Goal: Information Seeking & Learning: Learn about a topic

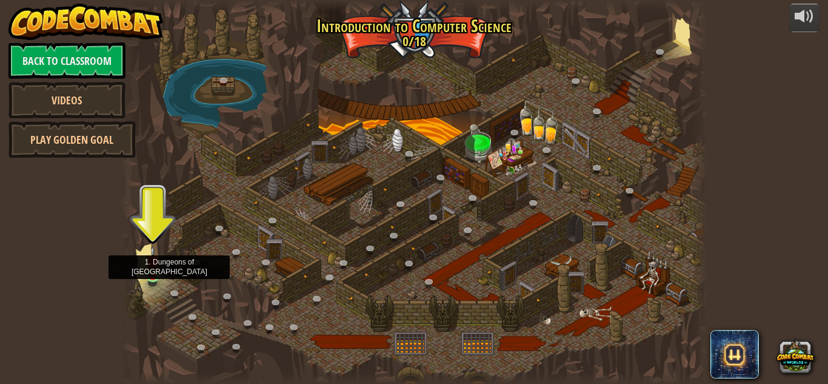
click at [152, 273] on img at bounding box center [153, 261] width 14 height 32
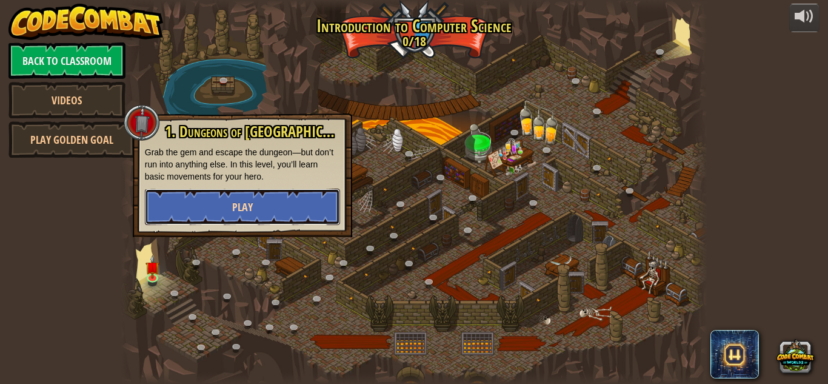
click at [231, 211] on button "Play" at bounding box center [242, 206] width 195 height 36
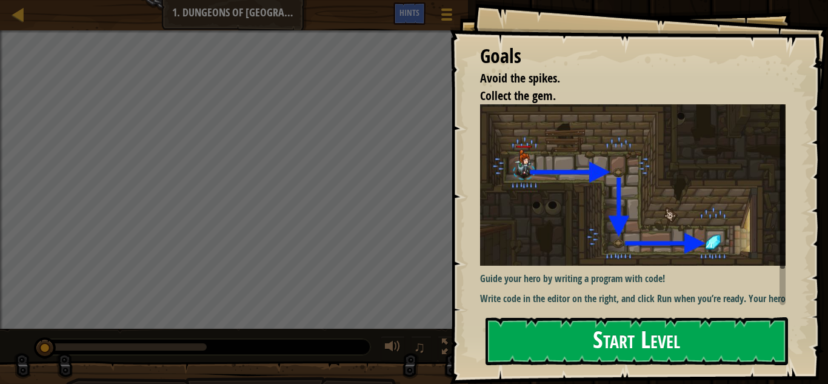
click at [552, 333] on button "Start Level" at bounding box center [636, 341] width 302 height 48
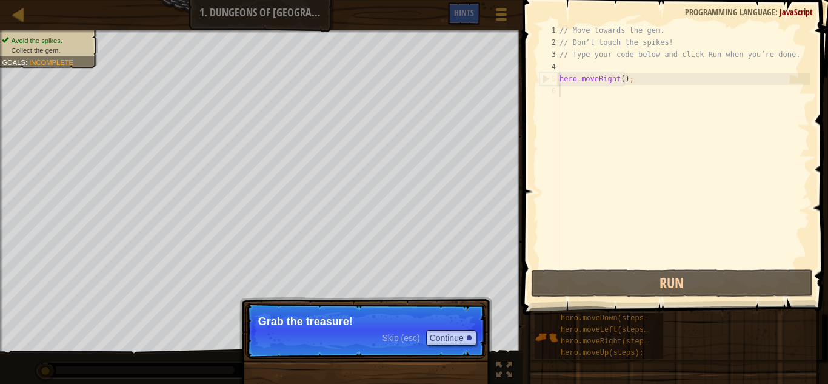
click at [427, 318] on p "Grab the treasure!" at bounding box center [365, 321] width 215 height 12
click at [444, 338] on button "Continue" at bounding box center [451, 338] width 50 height 16
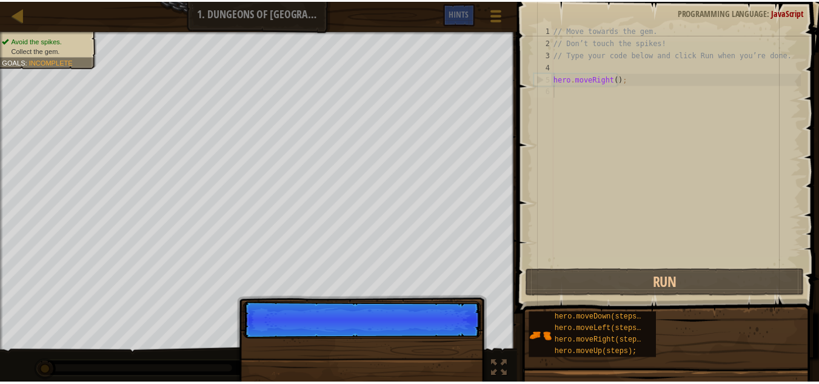
scroll to position [5, 0]
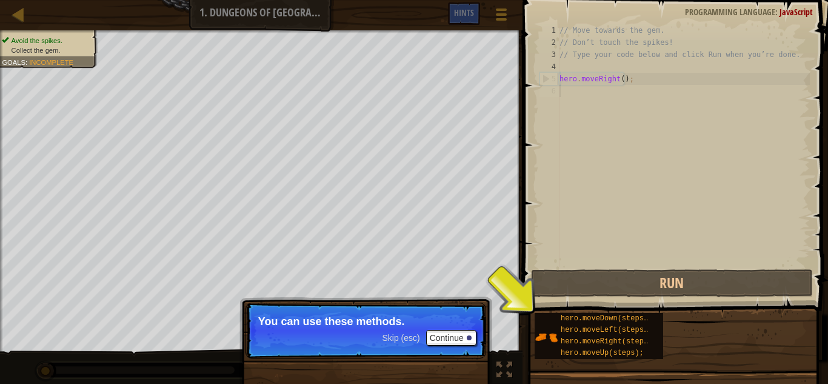
click at [466, 327] on p "Skip (esc) Continue You can use these methods." at bounding box center [365, 330] width 241 height 56
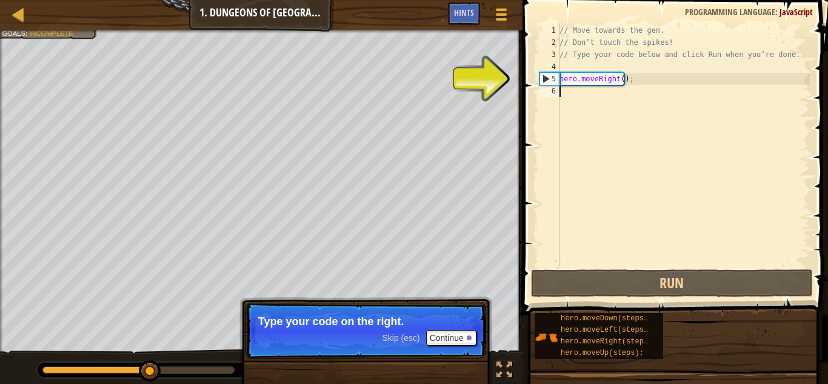
click at [582, 116] on div "// Move towards the gem. // Don’t touch the spikes! // Type your code below and…" at bounding box center [683, 157] width 253 height 267
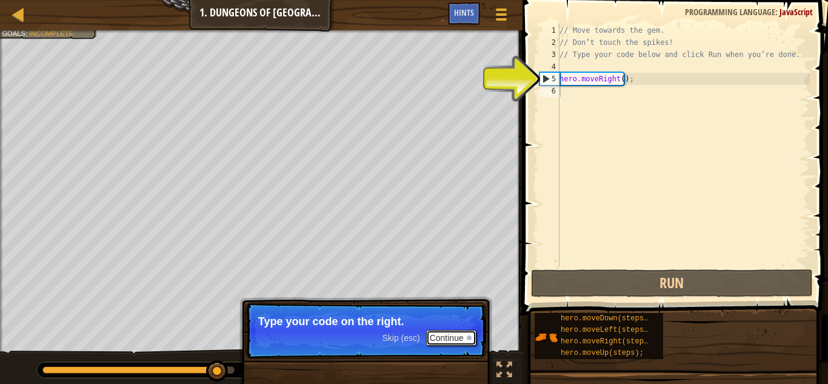
click at [454, 333] on button "Continue" at bounding box center [451, 338] width 50 height 16
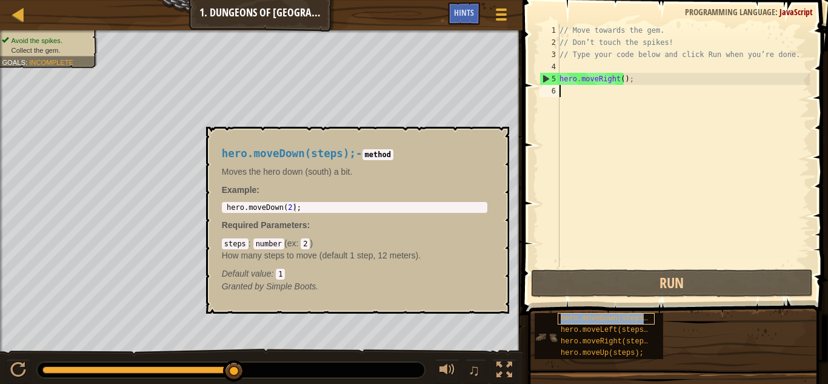
click at [627, 319] on span "hero.moveDown(steps);" at bounding box center [607, 318] width 92 height 8
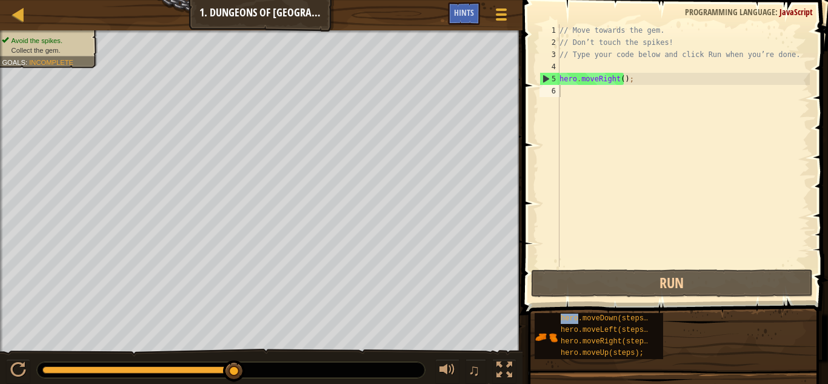
drag, startPoint x: 627, startPoint y: 319, endPoint x: 567, endPoint y: 130, distance: 197.8
click at [567, 130] on div "Hints Videos 1 2 3 4 5 6 // Move towards the gem. // Don’t touch the spikes! //…" at bounding box center [673, 189] width 309 height 378
click at [572, 103] on div "// Move towards the gem. // Don’t touch the spikes! // Type your code below and…" at bounding box center [683, 157] width 253 height 267
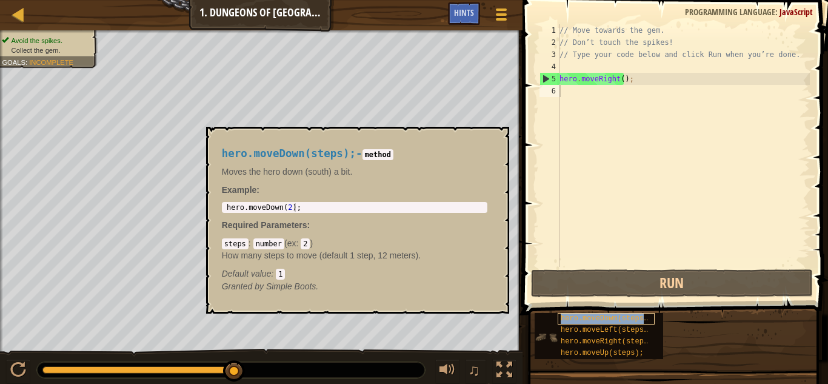
click at [598, 316] on span "hero.moveDown(steps);" at bounding box center [607, 318] width 92 height 8
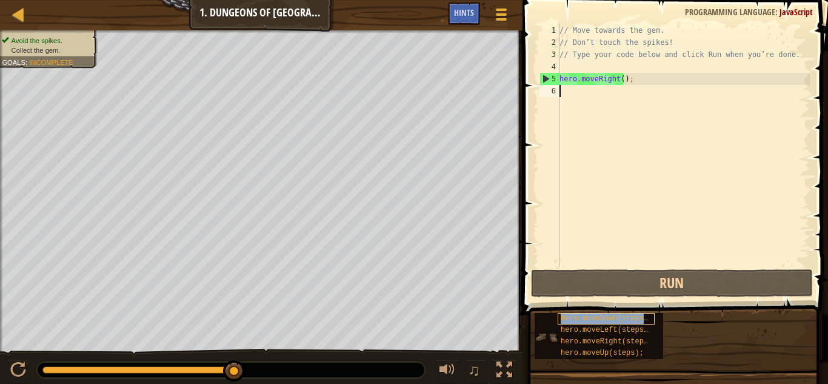
click at [598, 316] on span "hero.moveDown(steps);" at bounding box center [607, 318] width 92 height 8
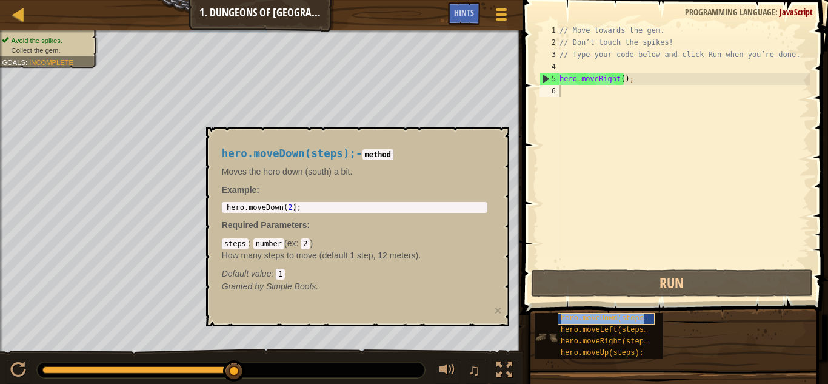
click at [598, 316] on span "hero.moveDown(steps);" at bounding box center [607, 318] width 92 height 8
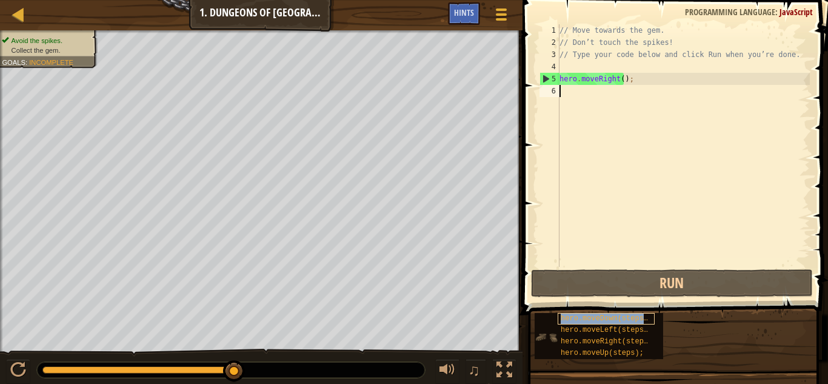
click at [598, 316] on span "hero.moveDown(steps);" at bounding box center [607, 318] width 92 height 8
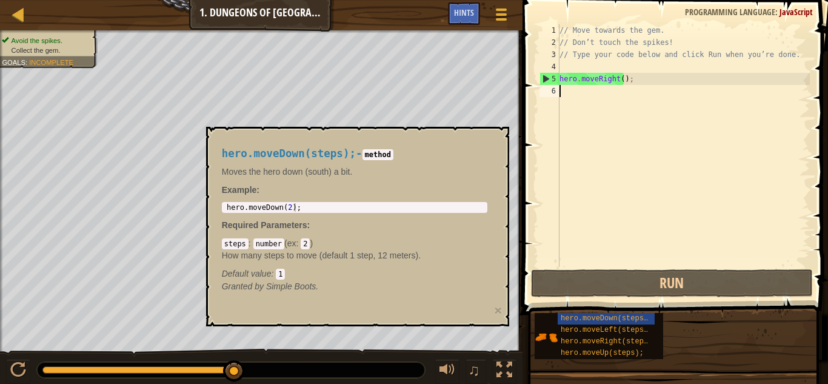
click at [576, 159] on div "// Move towards the gem. // Don’t touch the spikes! // Type your code below and…" at bounding box center [683, 157] width 253 height 267
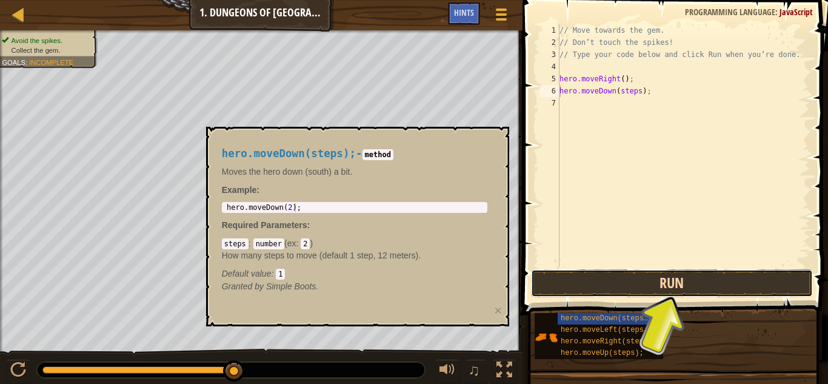
click at [616, 288] on button "Run" at bounding box center [672, 283] width 282 height 28
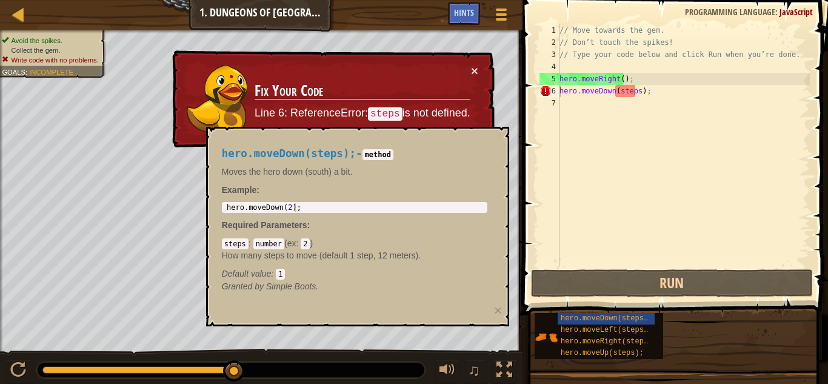
drag, startPoint x: 476, startPoint y: 61, endPoint x: 475, endPoint y: 72, distance: 10.9
click at [476, 61] on div "× Fix Your Code Line 6: ReferenceError: steps is not defined." at bounding box center [332, 99] width 325 height 98
click at [473, 72] on button "×" at bounding box center [474, 70] width 7 height 13
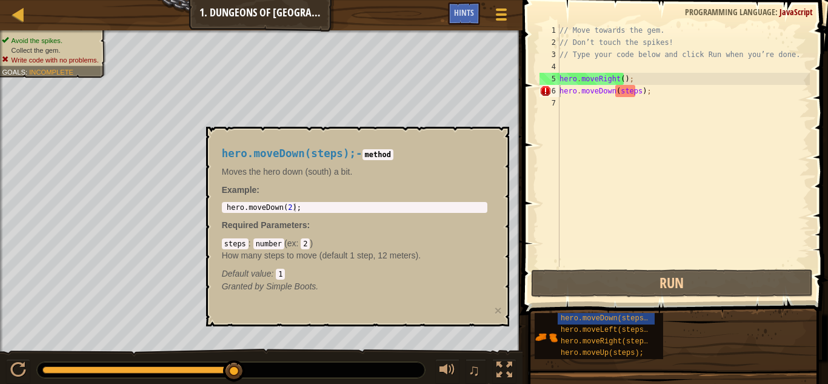
click at [491, 138] on div "hero.moveDown(steps); - method Moves the hero down (south) a bit. Example : 1 h…" at bounding box center [354, 219] width 282 height 167
click at [634, 92] on div "// Move towards the gem. // Don’t touch the spikes! // Type your code below and…" at bounding box center [683, 157] width 253 height 267
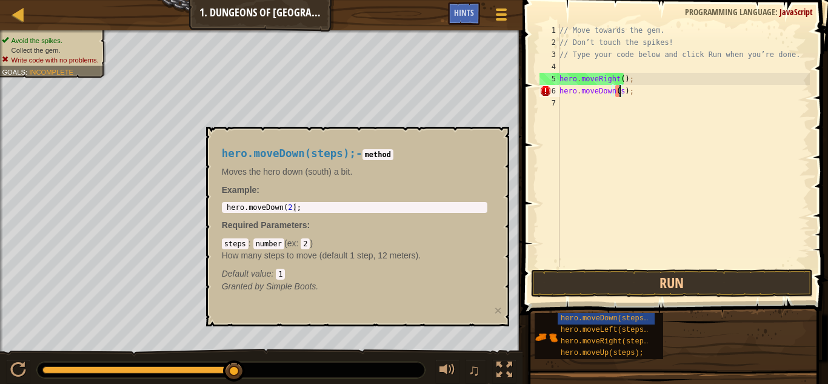
type textarea "hero.moveDown();"
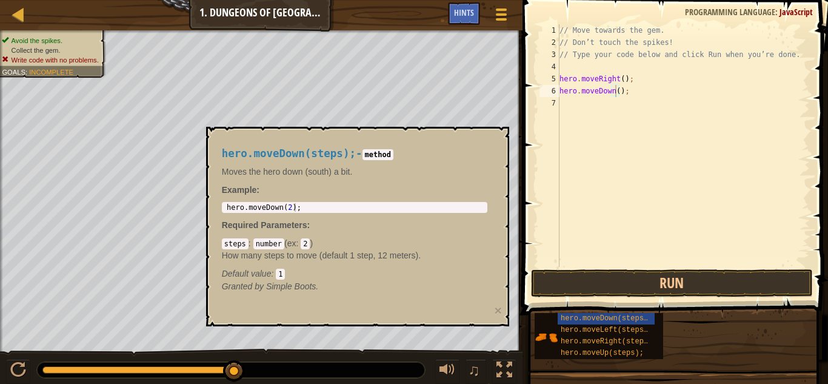
click at [459, 142] on div "hero.moveDown(steps); - method Moves the hero down (south) a bit. Example : 1 h…" at bounding box center [354, 219] width 282 height 167
drag, startPoint x: 460, startPoint y: 150, endPoint x: 468, endPoint y: 170, distance: 21.5
click at [467, 165] on div "hero.moveDown(steps); - method Moves the hero down (south) a bit. Example : 1 h…" at bounding box center [354, 219] width 282 height 167
click at [493, 308] on div "hero.moveDown(steps); - method Moves the hero down (south) a bit. Example : 1 h…" at bounding box center [357, 226] width 303 height 199
click at [498, 308] on button "×" at bounding box center [497, 310] width 7 height 13
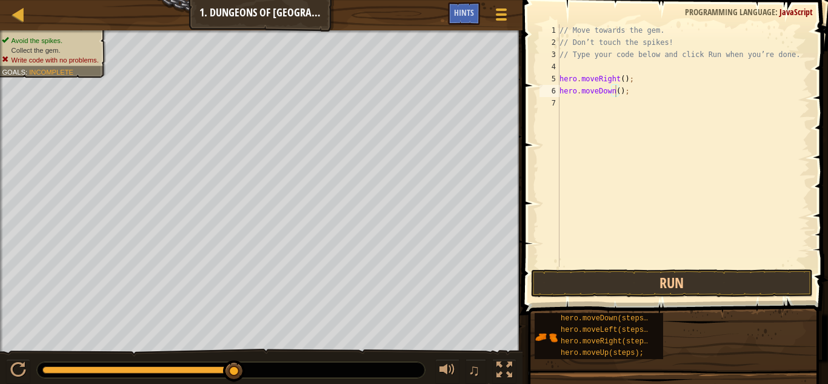
click at [562, 167] on div "// Move towards the gem. // Don’t touch the spikes! // Type your code below and…" at bounding box center [683, 157] width 253 height 267
drag, startPoint x: 235, startPoint y: 366, endPoint x: 320, endPoint y: 368, distance: 85.5
click at [320, 368] on div at bounding box center [231, 370] width 388 height 16
click at [555, 271] on button "Run" at bounding box center [672, 283] width 282 height 28
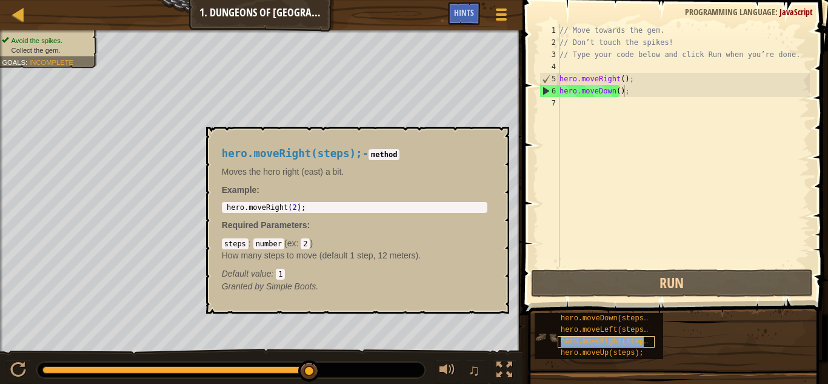
type textarea "hero.moveDown();hero.moveRight(steps);"
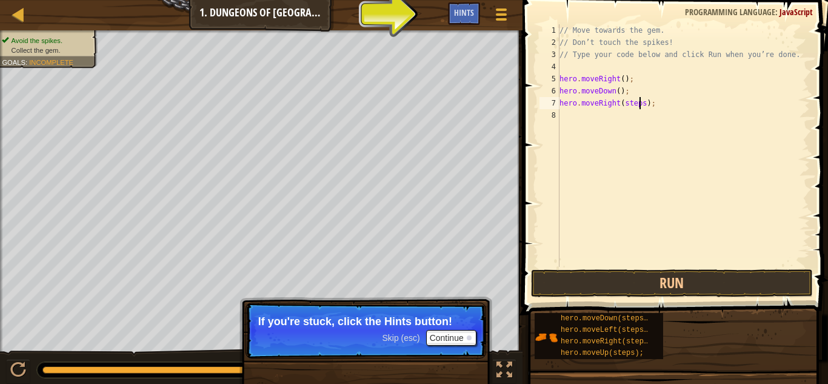
click at [640, 104] on div "// Move towards the gem. // Don’t touch the spikes! // Type your code below and…" at bounding box center [683, 157] width 253 height 267
type textarea "hero.moveRight();"
click at [606, 270] on button "Run" at bounding box center [672, 283] width 282 height 28
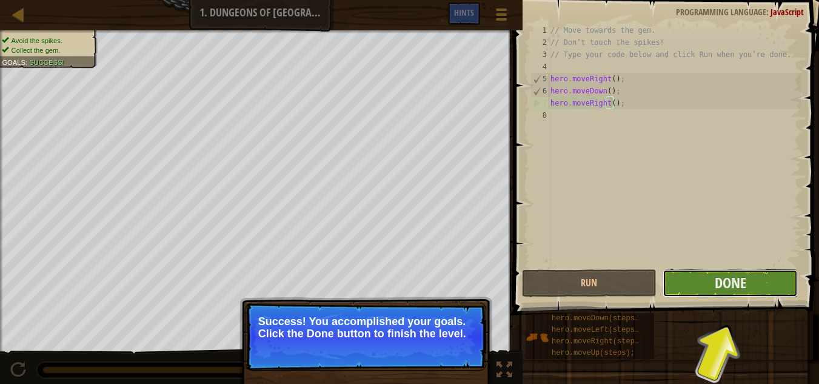
click at [706, 281] on button "Done" at bounding box center [729, 283] width 135 height 28
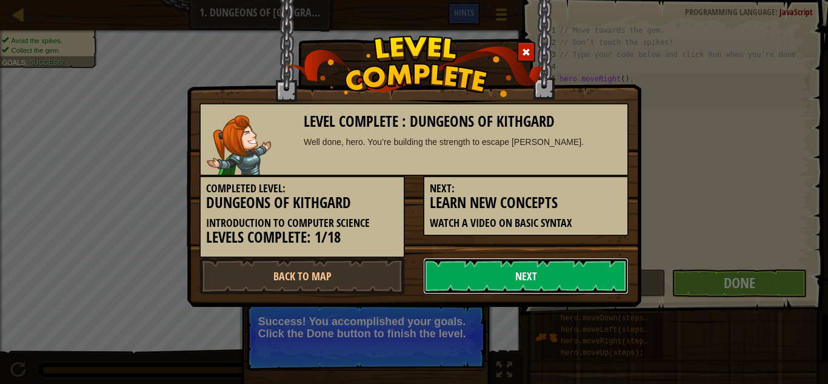
click at [584, 273] on link "Next" at bounding box center [525, 276] width 205 height 36
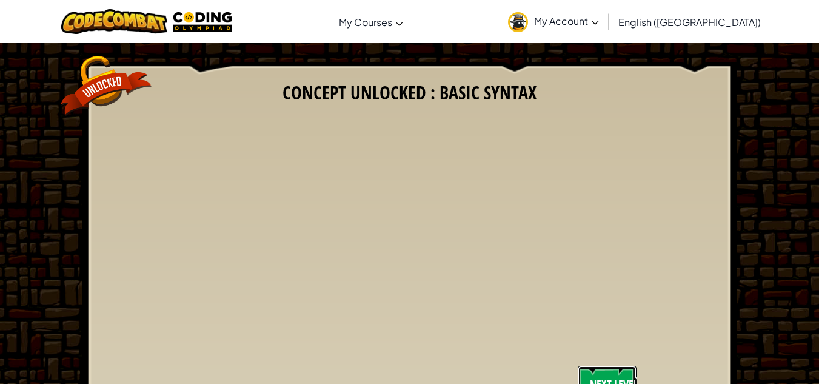
click at [598, 373] on link "Next Level" at bounding box center [607, 383] width 58 height 36
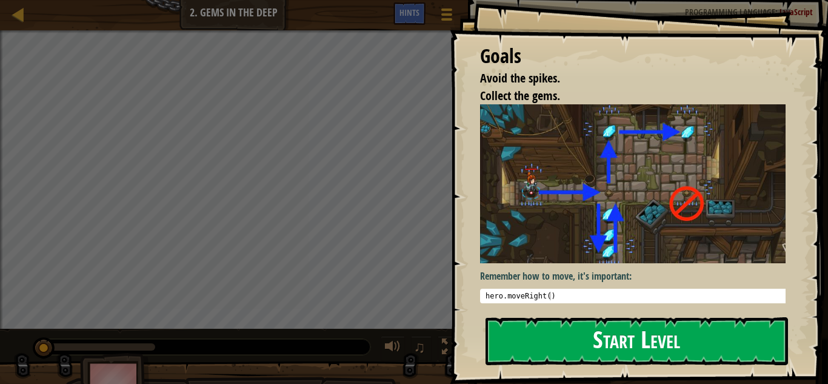
click at [645, 341] on button "Start Level" at bounding box center [636, 341] width 302 height 48
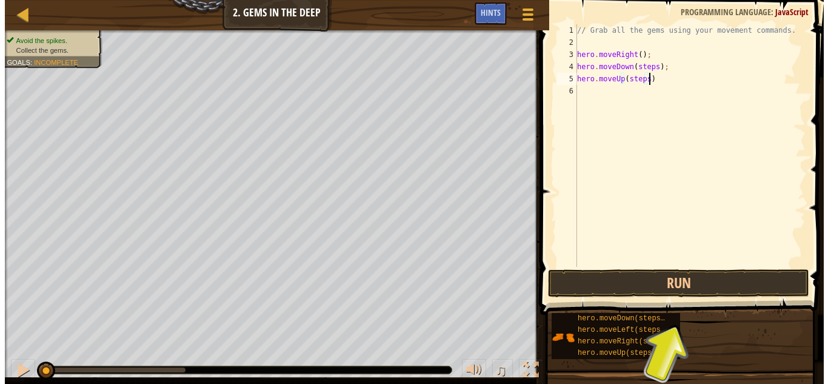
scroll to position [5, 5]
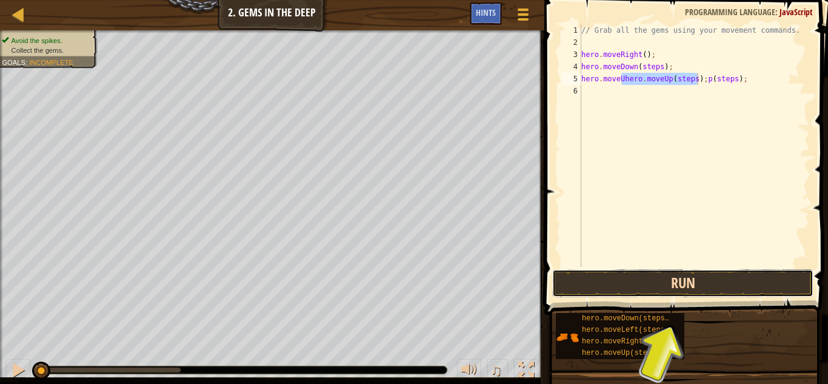
click at [714, 281] on button "Run" at bounding box center [682, 283] width 261 height 28
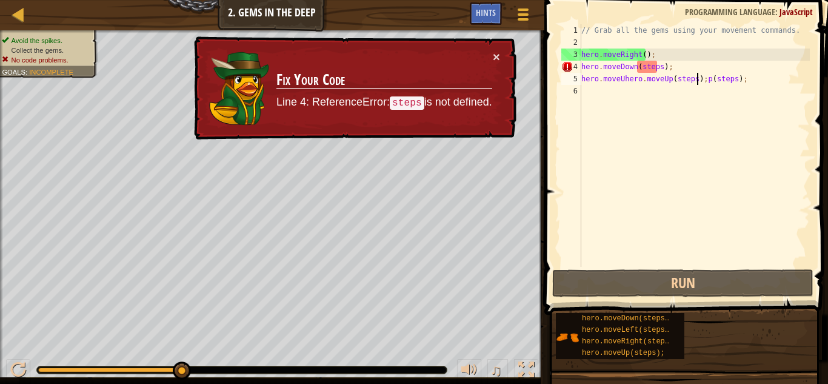
click at [736, 79] on div "// Grab all the gems using your movement commands. hero . moveRight ( ) ; hero …" at bounding box center [694, 157] width 231 height 267
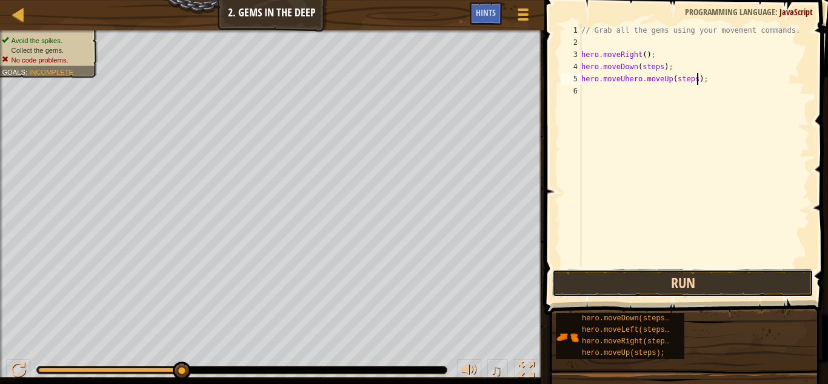
click at [675, 281] on button "Run" at bounding box center [682, 283] width 261 height 28
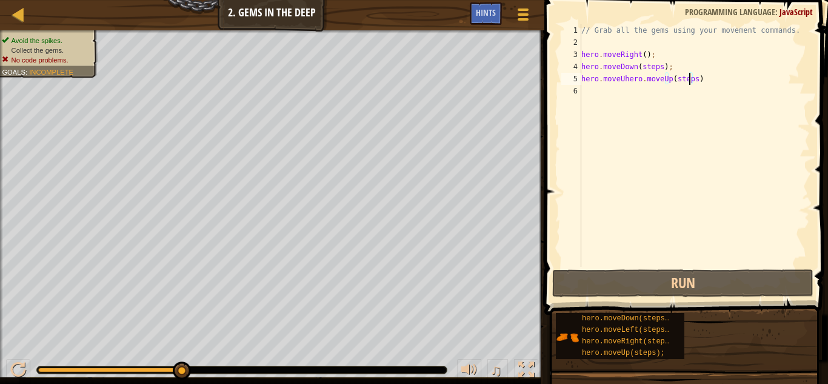
click at [688, 82] on div "// Grab all the gems using your movement commands. hero . moveRight ( ) ; hero …" at bounding box center [694, 157] width 231 height 267
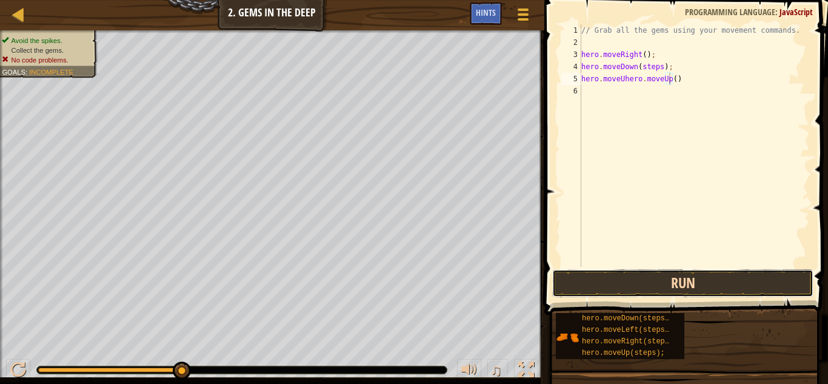
click at [644, 271] on button "Run" at bounding box center [682, 283] width 261 height 28
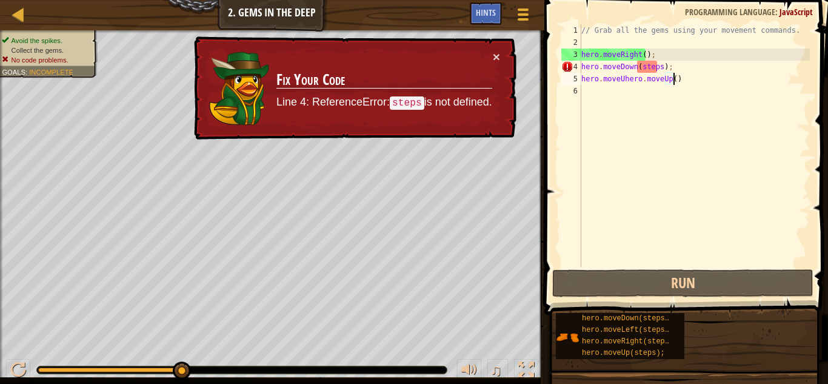
click at [691, 77] on div "// Grab all the gems using your movement commands. hero . moveRight ( ) ; hero …" at bounding box center [694, 157] width 231 height 267
click at [653, 68] on div "// Grab all the gems using your movement commands. hero . moveRight ( ) ; hero …" at bounding box center [694, 157] width 231 height 267
click at [656, 71] on div "// Grab all the gems using your movement commands. hero . moveRight ( ) ; hero …" at bounding box center [694, 157] width 231 height 267
click at [656, 67] on div "// Grab all the gems using your movement commands. hero . moveRight ( ) ; hero …" at bounding box center [694, 157] width 231 height 267
click at [653, 64] on div "// Grab all the gems using your movement commands. hero . moveRight ( ) ; hero …" at bounding box center [694, 157] width 231 height 267
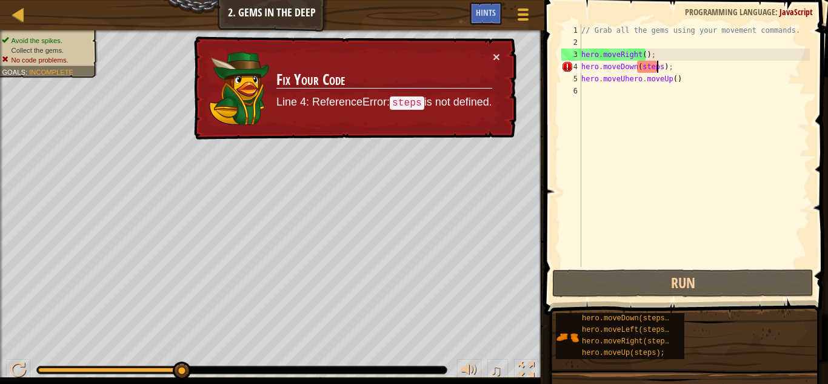
click at [656, 67] on div "// Grab all the gems using your movement commands. hero . moveRight ( ) ; hero …" at bounding box center [694, 157] width 231 height 267
click at [654, 67] on div "// Grab all the gems using your movement commands. hero . moveRight ( ) ; hero …" at bounding box center [694, 157] width 231 height 267
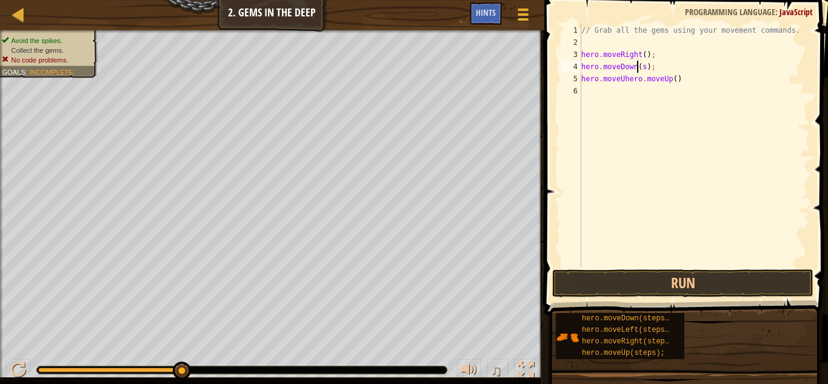
scroll to position [5, 5]
click at [659, 295] on button "Run" at bounding box center [682, 283] width 261 height 28
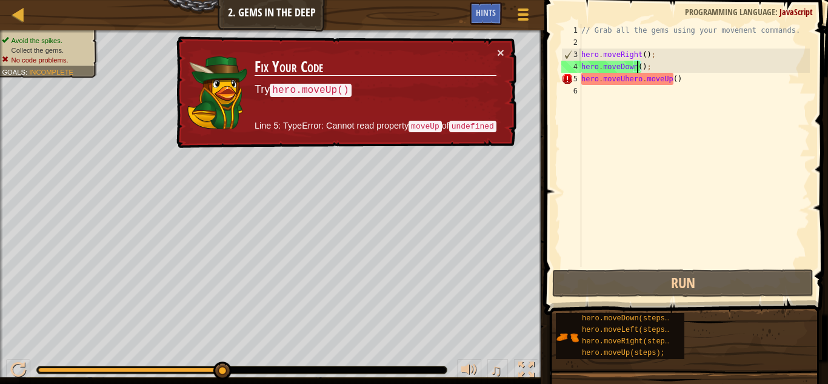
click at [625, 80] on div "// Grab all the gems using your movement commands. hero . moveRight ( ) ; hero …" at bounding box center [694, 157] width 231 height 267
click at [677, 81] on div "// Grab all the gems using your movement commands. hero . moveRight ( ) ; hero …" at bounding box center [694, 157] width 231 height 267
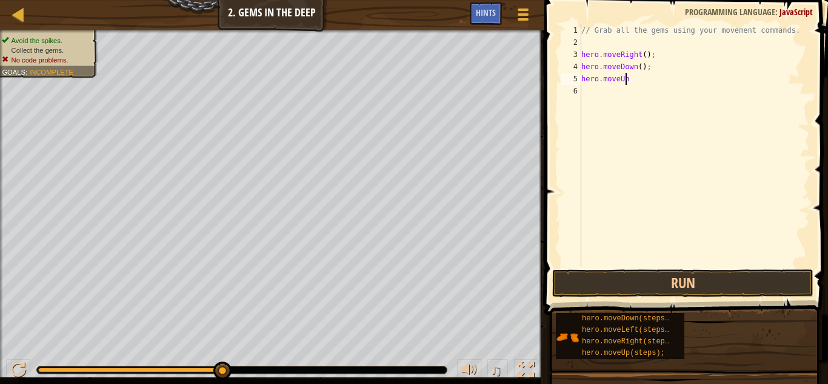
scroll to position [5, 1]
type textarea "h"
click at [624, 276] on button "Run" at bounding box center [682, 283] width 261 height 28
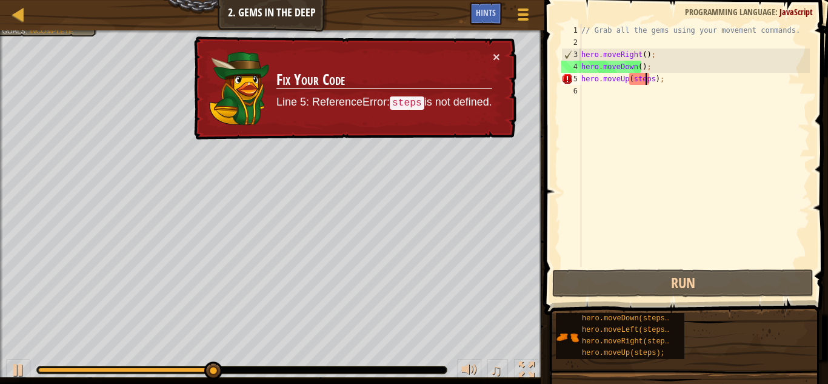
click at [647, 77] on div "// Grab all the gems using your movement commands. hero . moveRight ( ) ; hero …" at bounding box center [694, 157] width 231 height 267
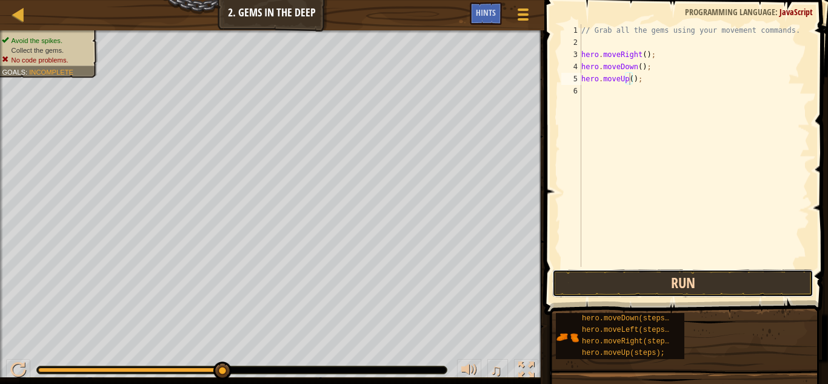
click at [664, 279] on button "Run" at bounding box center [682, 283] width 261 height 28
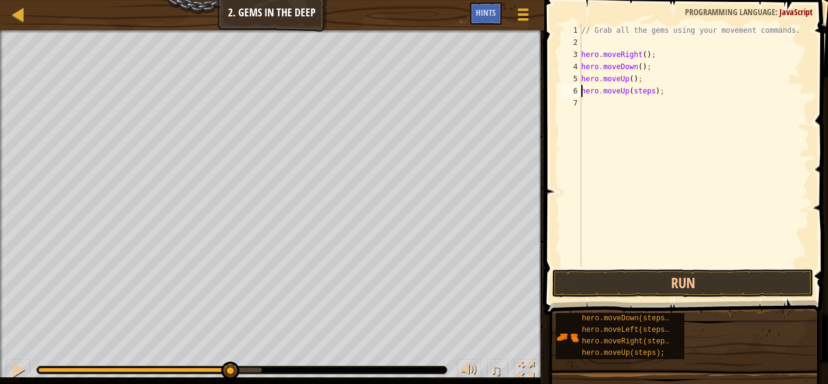
click at [648, 92] on div "// Grab all the gems using your movement commands. hero . moveRight ( ) ; hero …" at bounding box center [694, 157] width 231 height 267
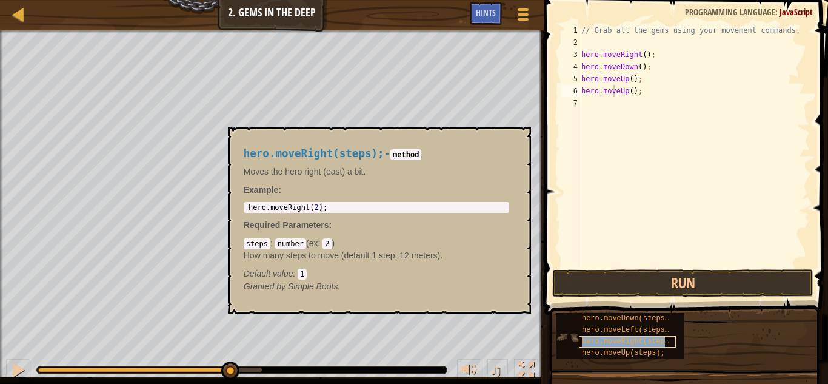
type textarea "hero.movhero.moveRight(steps);eUp();"
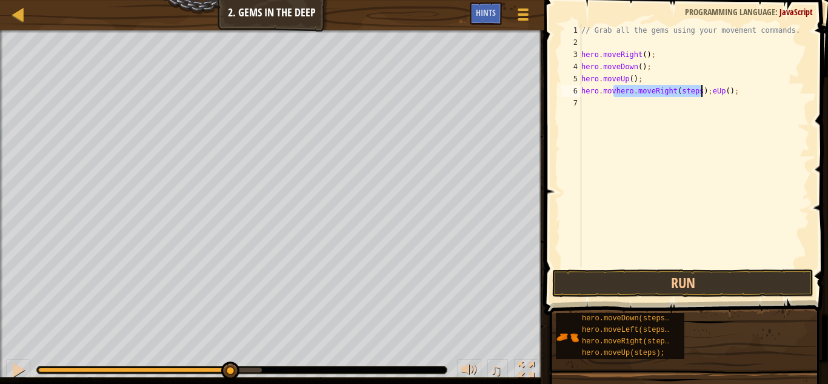
click at [691, 93] on div "// Grab all the gems using your movement commands. hero . moveRight ( ) ; hero …" at bounding box center [694, 145] width 231 height 242
click at [694, 90] on div "// Grab all the gems using your movement commands. hero . moveRight ( ) ; hero …" at bounding box center [694, 157] width 231 height 267
click at [732, 103] on div "// Grab all the gems using your movement commands. hero . moveRight ( ) ; hero …" at bounding box center [694, 157] width 231 height 267
click at [731, 92] on div "// Grab all the gems using your movement commands. hero . moveRight ( ) ; hero …" at bounding box center [694, 157] width 231 height 267
type textarea "h"
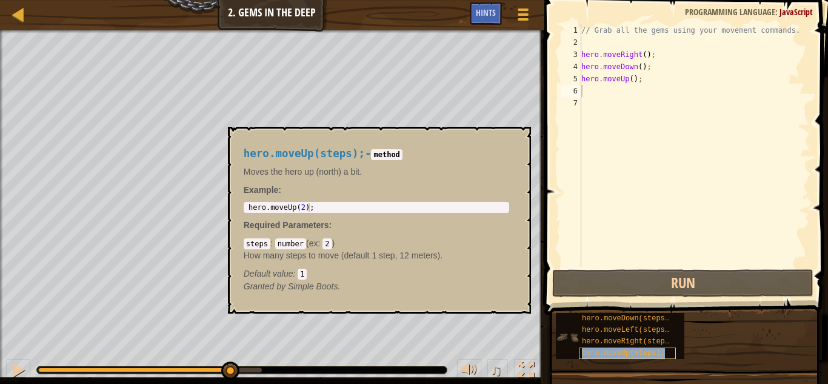
type textarea "hero.moveUp(steps);"
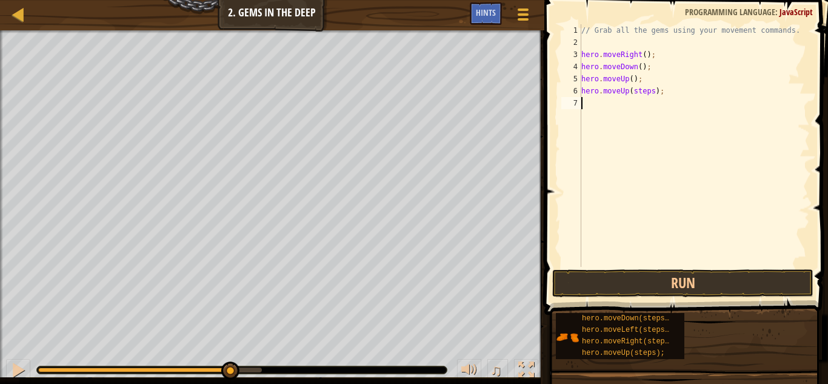
click at [653, 125] on div "// Grab all the gems using your movement commands. hero . moveRight ( ) ; hero …" at bounding box center [694, 157] width 231 height 267
click at [647, 95] on div "// Grab all the gems using your movement commands. hero . moveRight ( ) ; hero …" at bounding box center [694, 157] width 231 height 267
type textarea "hero.moveUp();"
click at [659, 203] on div "// Grab all the gems using your movement commands. hero . moveRight ( ) ; hero …" at bounding box center [694, 157] width 231 height 267
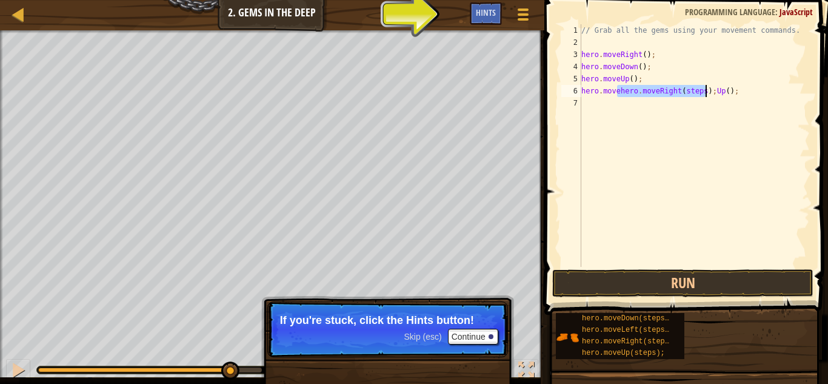
click at [636, 88] on div "// Grab all the gems using your movement commands. hero . moveRight ( ) ; hero …" at bounding box center [694, 145] width 231 height 242
click at [706, 93] on div "// Grab all the gems using your movement commands. hero . moveRight ( ) ; hero …" at bounding box center [694, 157] width 231 height 267
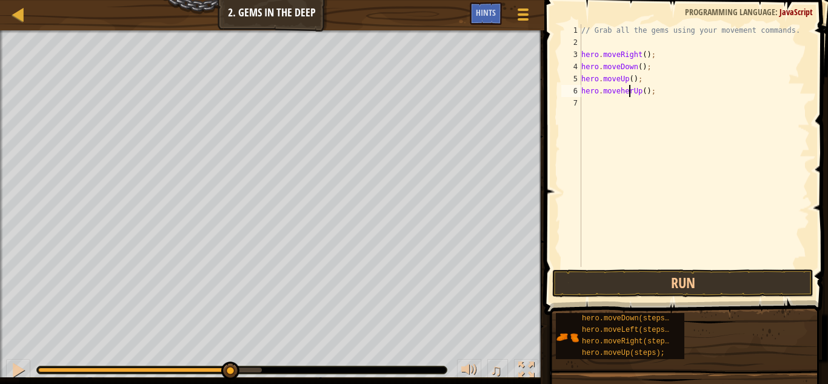
scroll to position [5, 4]
click at [671, 279] on button "Run" at bounding box center [682, 283] width 261 height 28
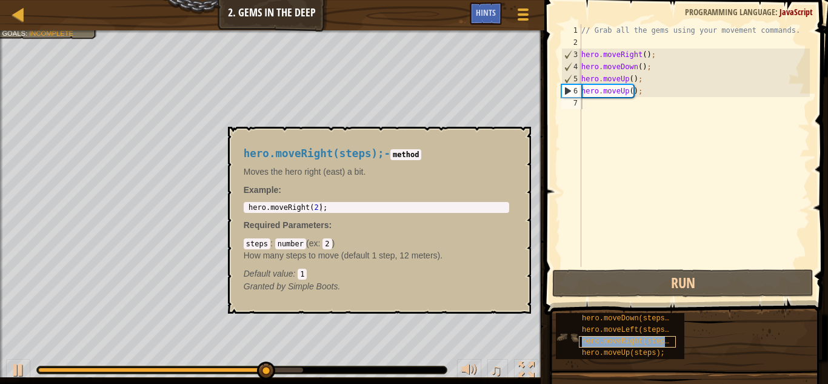
type textarea "hero.moveRight(steps);"
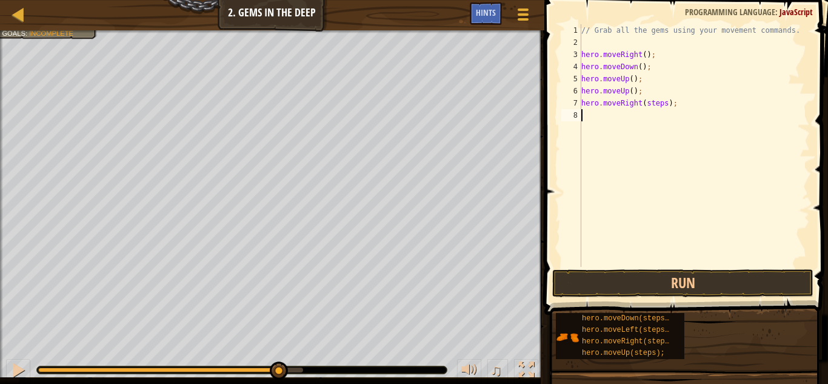
click at [682, 196] on div "// Grab all the gems using your movement commands. hero . moveRight ( ) ; hero …" at bounding box center [694, 157] width 231 height 267
click at [663, 104] on div "// Grab all the gems using your movement commands. hero . moveRight ( ) ; hero …" at bounding box center [694, 157] width 231 height 267
type textarea "hero.moveDown(steps);"
click at [671, 187] on div "// Grab all the gems using your movement commands. hero . moveRight ( ) ; hero …" at bounding box center [694, 157] width 231 height 267
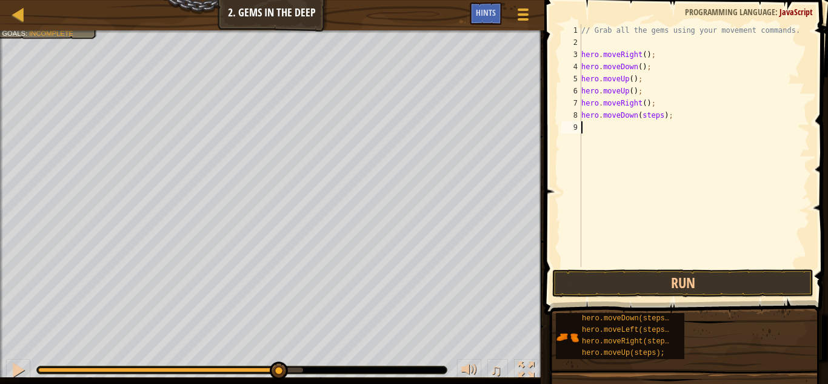
click at [657, 115] on div "// Grab all the gems using your movement commands. hero . moveRight ( ) ; hero …" at bounding box center [694, 157] width 231 height 267
type textarea "hero.moveDown();"
click at [584, 282] on button "Run" at bounding box center [682, 283] width 261 height 28
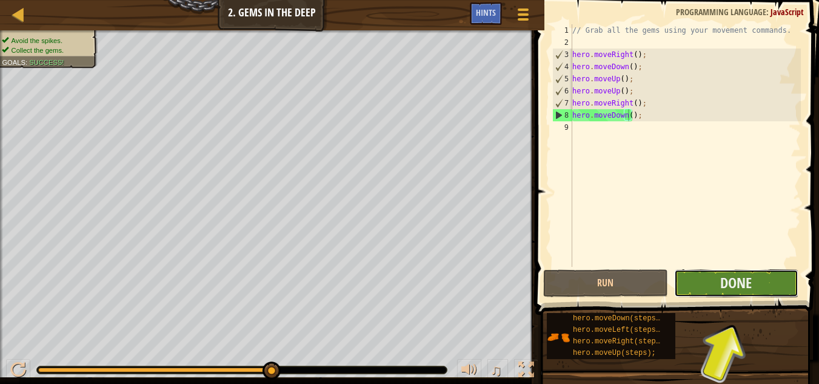
click at [743, 271] on button "Done" at bounding box center [736, 283] width 124 height 28
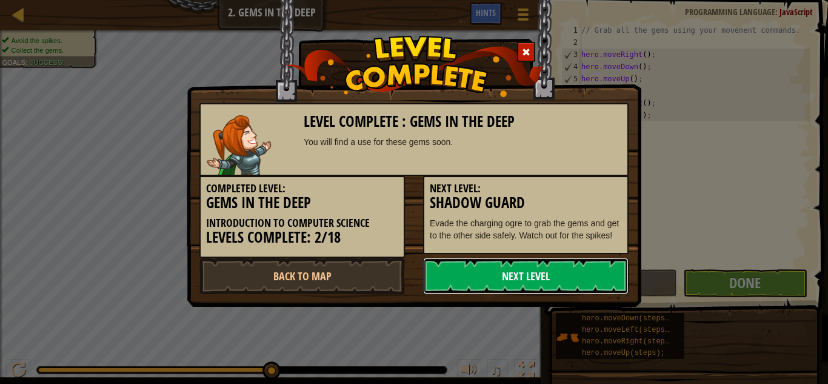
click at [527, 282] on link "Next Level" at bounding box center [525, 276] width 205 height 36
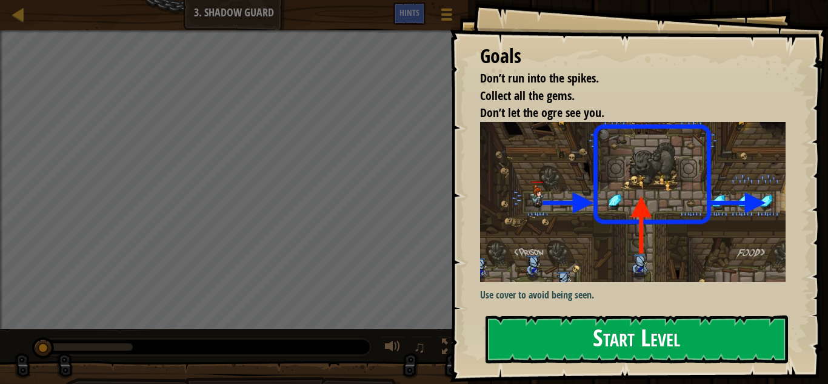
click at [568, 331] on button "Start Level" at bounding box center [636, 339] width 302 height 48
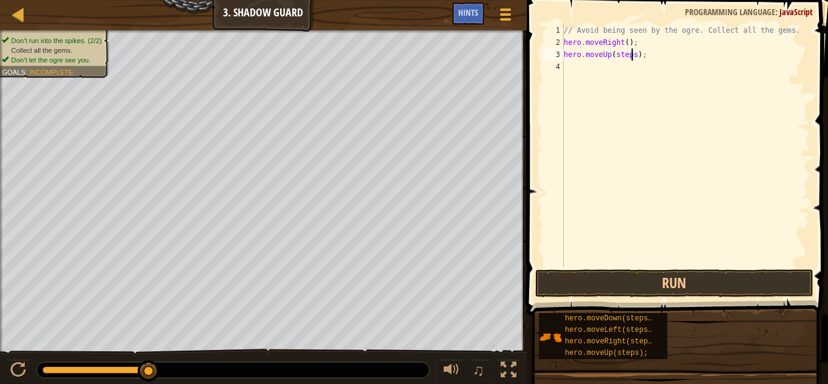
click at [631, 53] on div "// Avoid being seen by the ogre. Collect all the gems. hero . moveRight ( ) ; h…" at bounding box center [685, 157] width 248 height 267
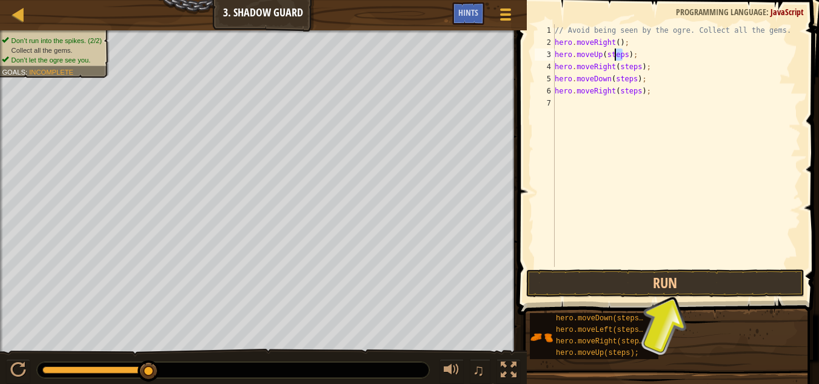
click at [624, 54] on div "// Avoid being seen by the ogre. Collect all the gems. hero . moveRight ( ) ; h…" at bounding box center [676, 157] width 248 height 267
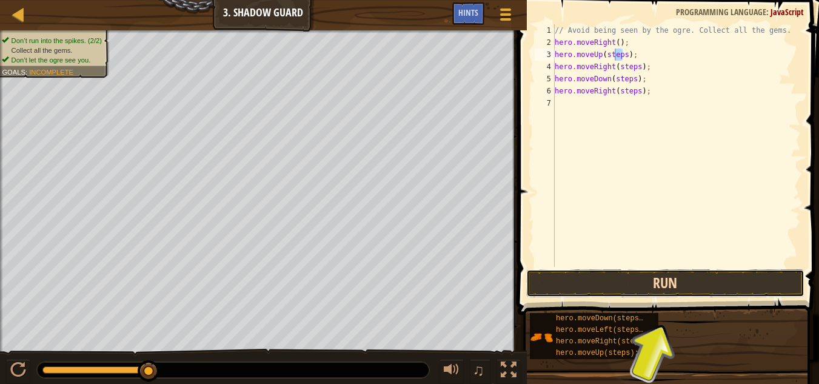
click at [672, 284] on button "Run" at bounding box center [665, 283] width 278 height 28
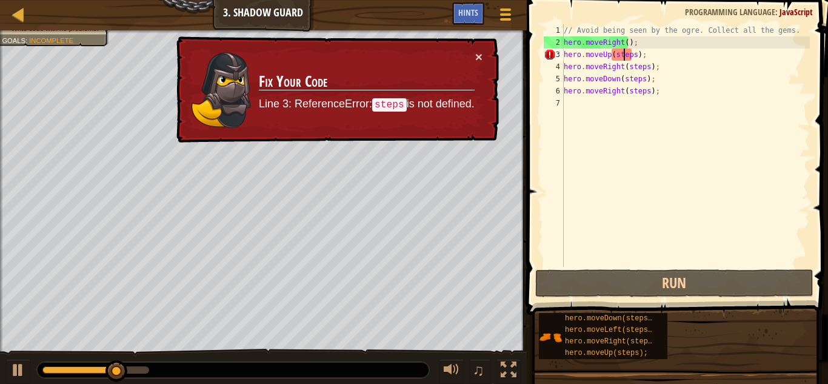
click at [631, 55] on div "// Avoid being seen by the ogre. Collect all the gems. hero . moveRight ( ) ; h…" at bounding box center [685, 157] width 248 height 267
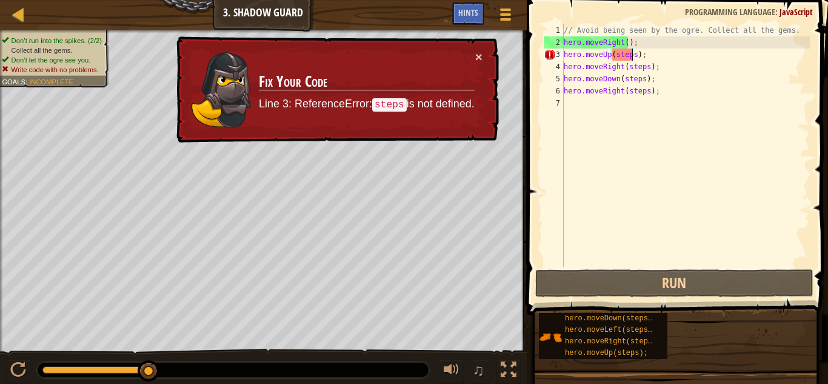
click at [631, 58] on div "// Avoid being seen by the ogre. Collect all the gems. hero . moveRight ( ) ; h…" at bounding box center [685, 157] width 248 height 267
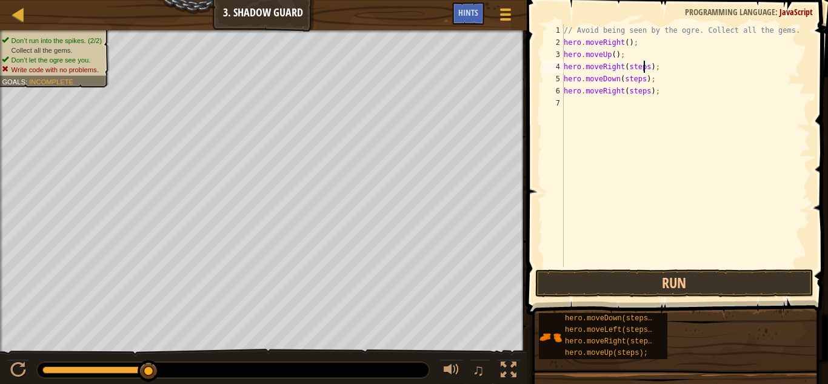
click at [642, 69] on div "// Avoid being seen by the ogre. Collect all the gems. hero . moveRight ( ) ; h…" at bounding box center [685, 157] width 248 height 267
click at [640, 79] on div "// Avoid being seen by the ogre. Collect all the gems. hero . moveRight ( ) ; h…" at bounding box center [685, 157] width 248 height 267
click at [628, 65] on div "// Avoid being seen by the ogre. Collect all the gems. hero . moveRight ( ) ; h…" at bounding box center [685, 157] width 248 height 267
click at [639, 78] on div "// Avoid being seen by the ogre. Collect all the gems. hero . moveRight ( ) ; h…" at bounding box center [685, 157] width 248 height 267
click at [644, 88] on div "// Avoid being seen by the ogre. Collect all the gems. hero . moveRight ( ) ; h…" at bounding box center [685, 157] width 248 height 267
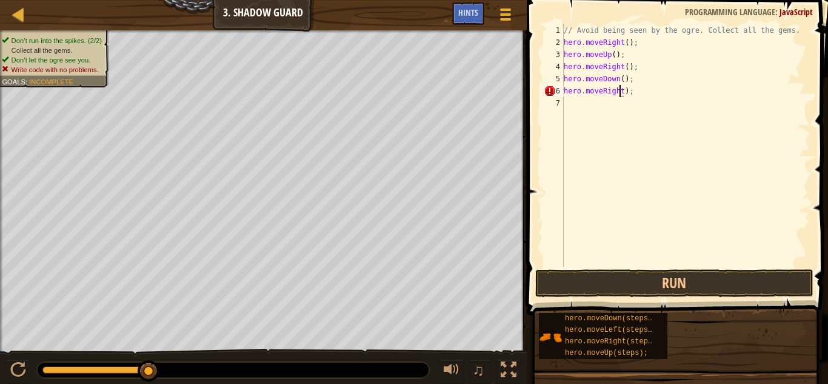
scroll to position [5, 5]
type textarea "hero.moveRight();"
click at [609, 278] on button "Run" at bounding box center [674, 283] width 278 height 28
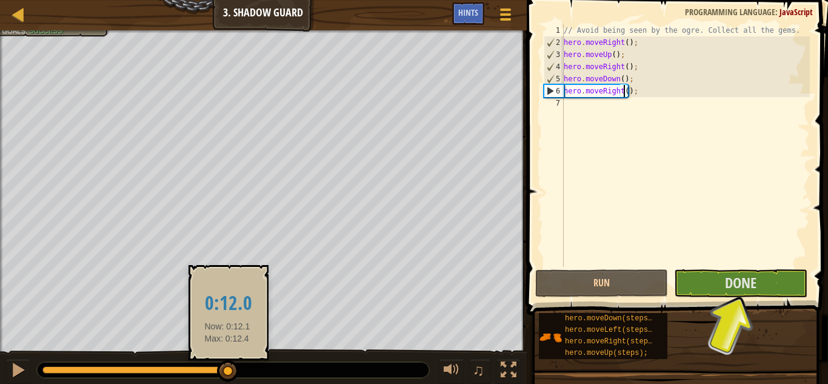
drag, startPoint x: 237, startPoint y: 375, endPoint x: 199, endPoint y: 358, distance: 41.5
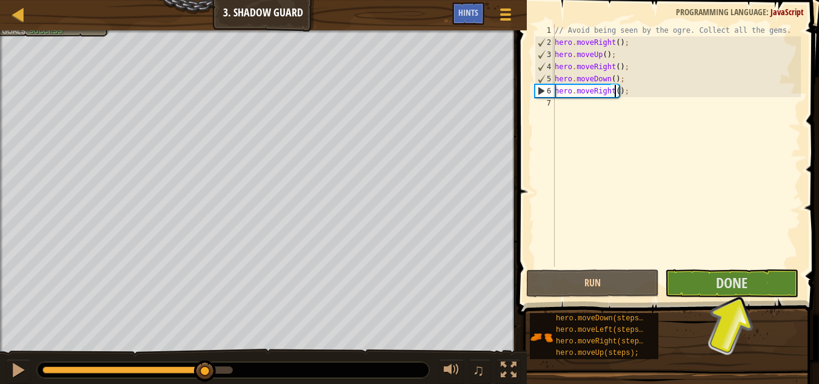
drag, startPoint x: 213, startPoint y: 372, endPoint x: 205, endPoint y: 411, distance: 39.5
click at [205, 0] on html "Map Introduction to Computer Science 3. Shadow Guard Game Menu Done Hints 1 ההה…" at bounding box center [409, 0] width 819 height 0
click at [706, 285] on button "Done" at bounding box center [731, 283] width 133 height 28
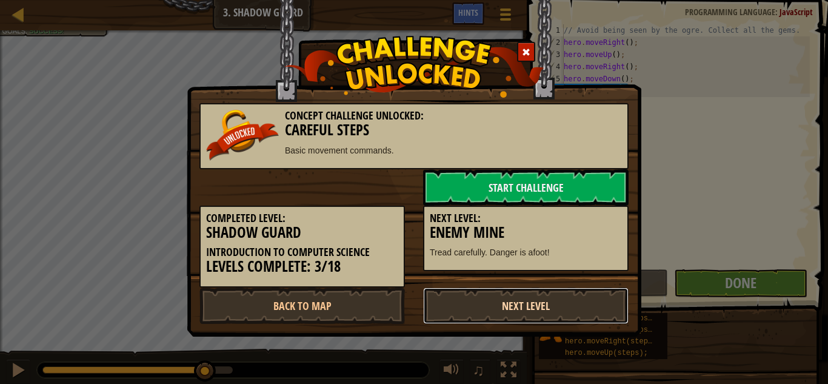
click at [501, 310] on link "Next Level" at bounding box center [525, 305] width 205 height 36
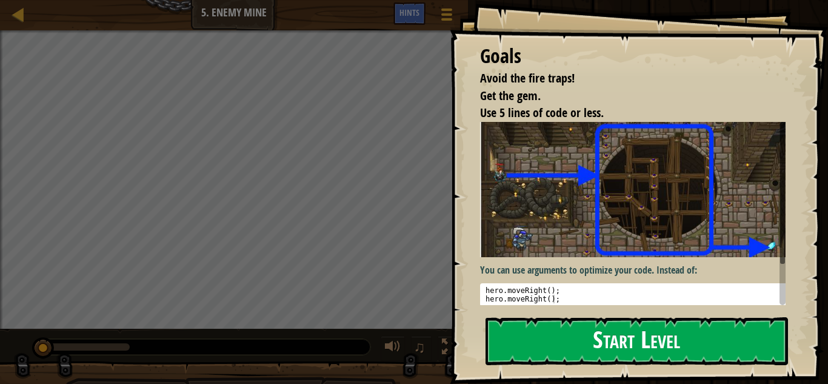
click at [499, 343] on button "Start Level" at bounding box center [636, 341] width 302 height 48
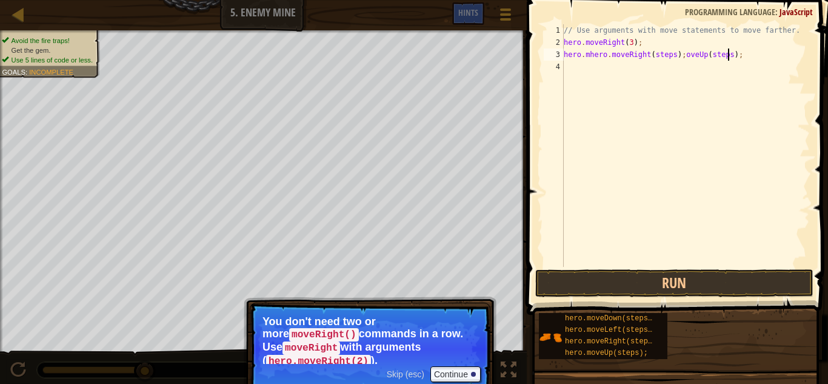
click at [728, 52] on div "// Use arguments with move statements to move farther. hero . moveRight ( 3 ) ;…" at bounding box center [685, 157] width 248 height 267
click at [665, 56] on div "// Use arguments with move statements to move farther. hero . moveRight ( 3 ) ;…" at bounding box center [685, 157] width 248 height 267
click at [666, 55] on div "// Use arguments with move statements to move farther. hero . moveRight ( 3 ) ;…" at bounding box center [685, 157] width 248 height 267
click at [639, 58] on div "// Use arguments with move statements to move farther. hero . moveRight ( 3 ) ;…" at bounding box center [685, 157] width 248 height 267
click at [671, 58] on div "// Use arguments with move statements to move farther. hero . moveRight ( 3 ) ;…" at bounding box center [685, 157] width 248 height 267
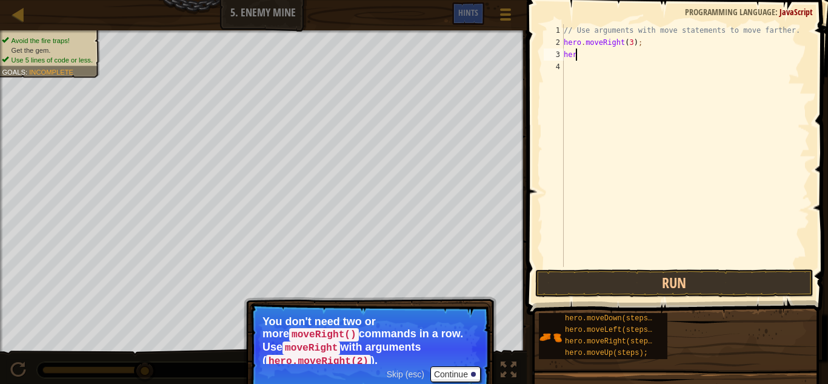
type textarea "h"
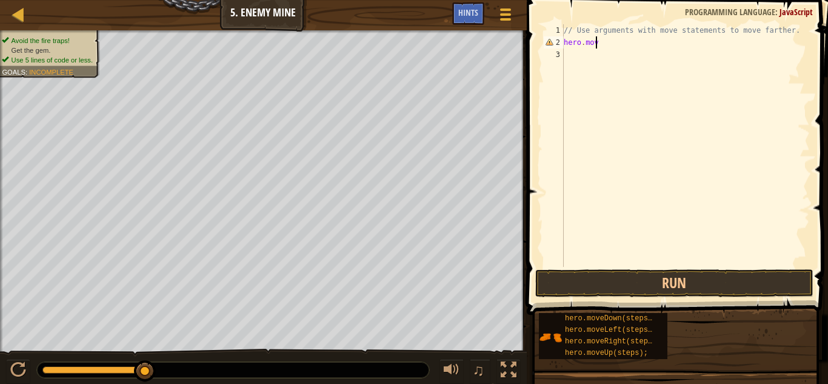
type textarea "h"
click at [642, 42] on div "// Use arguments with move statements to move farther. hero . moveRight ( steps…" at bounding box center [685, 145] width 248 height 242
type textarea "hero.moveRight(3);"
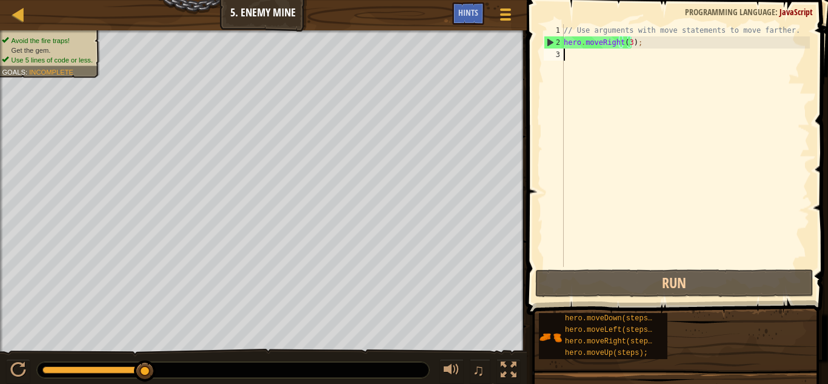
click at [593, 62] on div "// Use arguments with move statements to move farther. hero . moveRight ( 3 ) ;" at bounding box center [685, 157] width 248 height 267
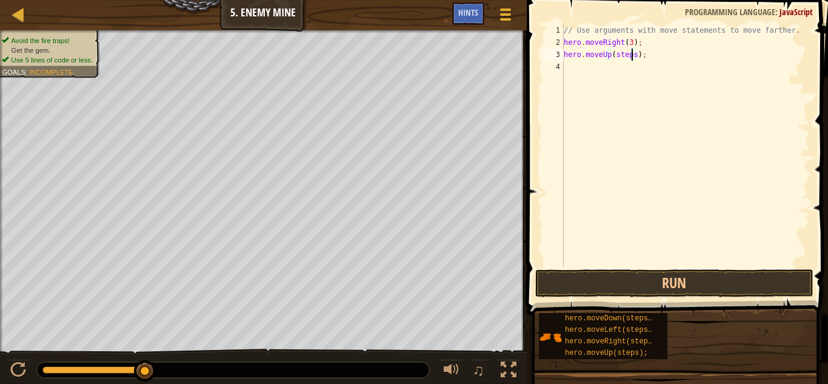
click at [630, 52] on div "// Use arguments with move statements to move farther. hero . moveRight ( 3 ) ;…" at bounding box center [685, 157] width 248 height 267
type textarea "hero.moveUp(1);"
click at [625, 66] on div "// Use arguments with move statements to move farther. hero . moveRight ( 3 ) ;…" at bounding box center [685, 157] width 248 height 267
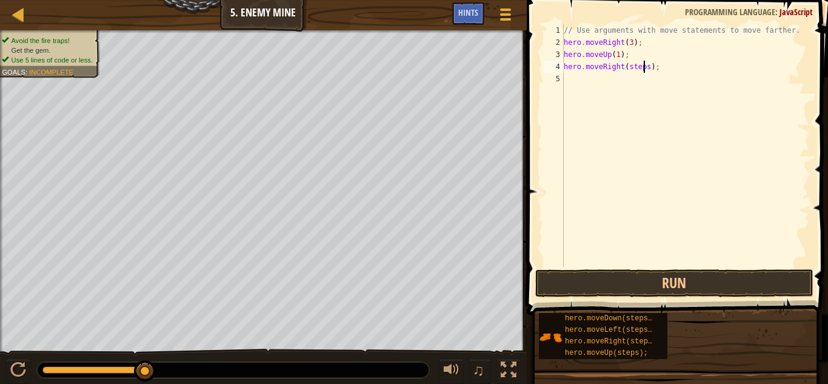
click at [643, 67] on div "// Use arguments with move statements to move farther. hero . moveRight ( 3 ) ;…" at bounding box center [685, 157] width 248 height 267
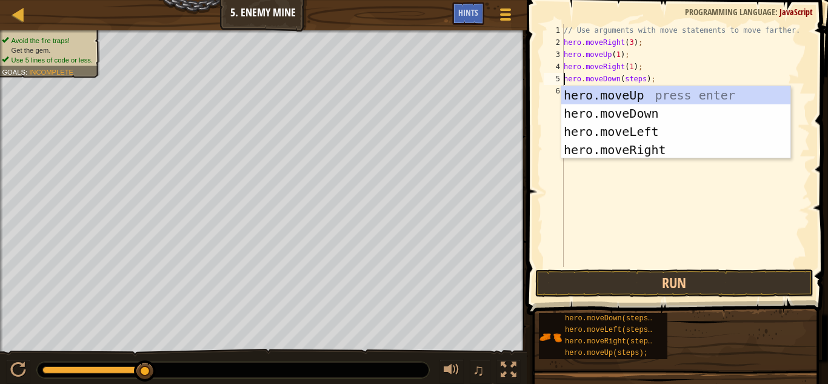
click at [639, 79] on div "// Use arguments with move statements to move farther. hero . moveRight ( 3 ) ;…" at bounding box center [685, 157] width 248 height 267
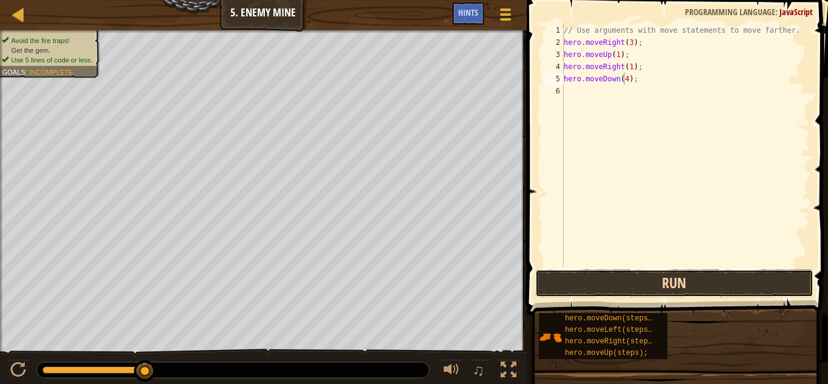
click at [611, 282] on button "Run" at bounding box center [674, 283] width 278 height 28
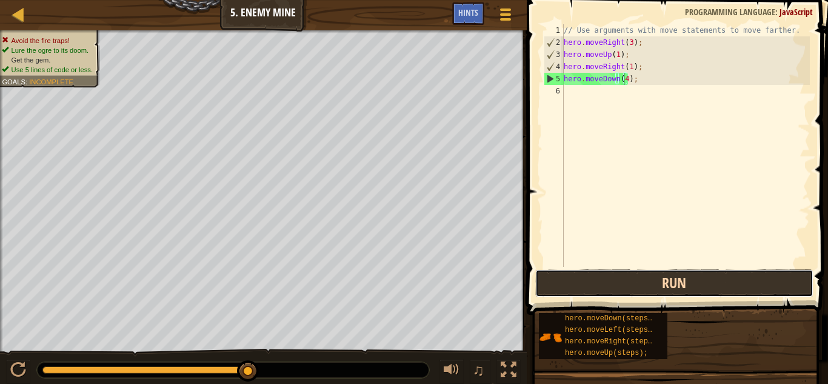
click at [697, 279] on button "Run" at bounding box center [674, 283] width 278 height 28
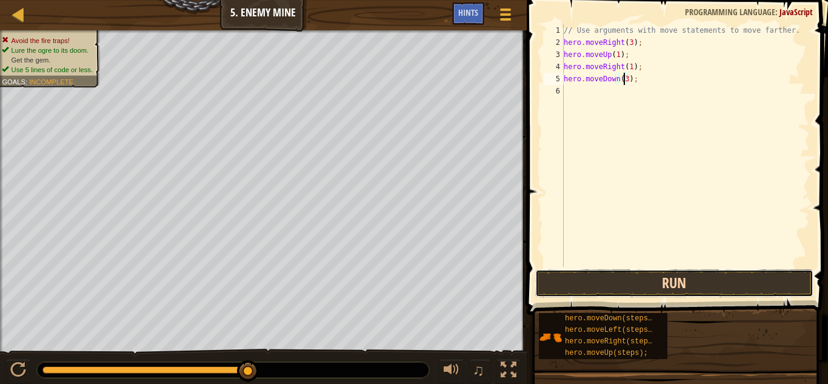
click at [582, 278] on button "Run" at bounding box center [674, 283] width 278 height 28
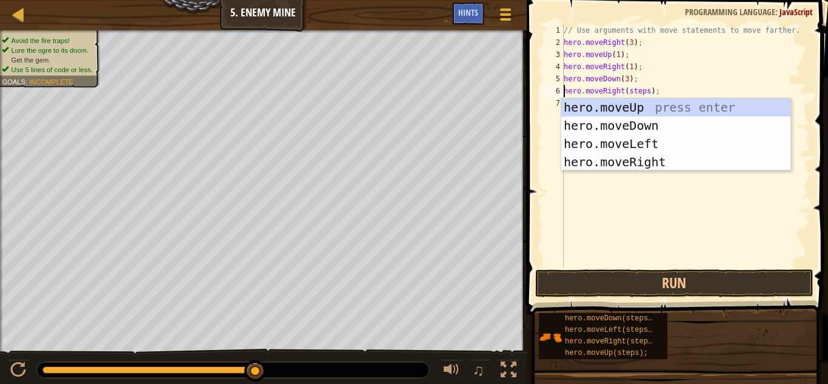
click at [664, 86] on div "// Use arguments with move statements to move farther. hero . moveRight ( 3 ) ;…" at bounding box center [685, 157] width 248 height 267
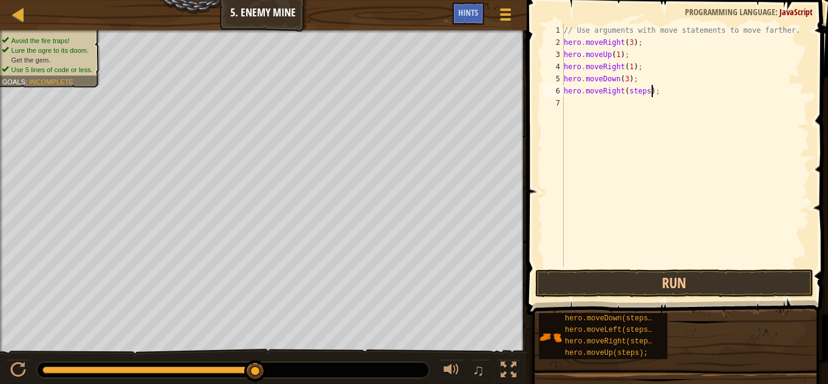
click at [642, 90] on div "// Use arguments with move statements to move farther. hero . moveRight ( 3 ) ;…" at bounding box center [685, 157] width 248 height 267
type textarea "hero.moveRight(2);"
click at [636, 277] on button "Run" at bounding box center [674, 283] width 278 height 28
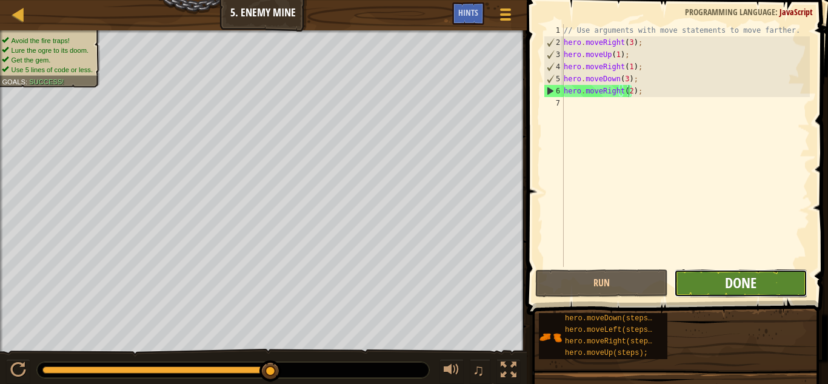
click at [729, 278] on span "Done" at bounding box center [741, 282] width 32 height 19
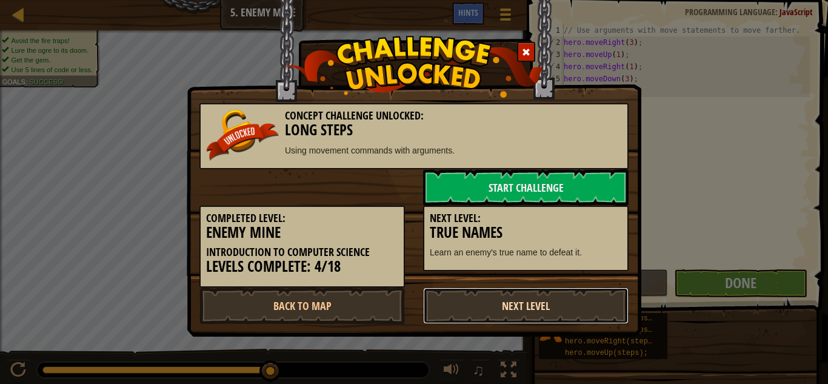
click at [576, 293] on link "Next Level" at bounding box center [525, 305] width 205 height 36
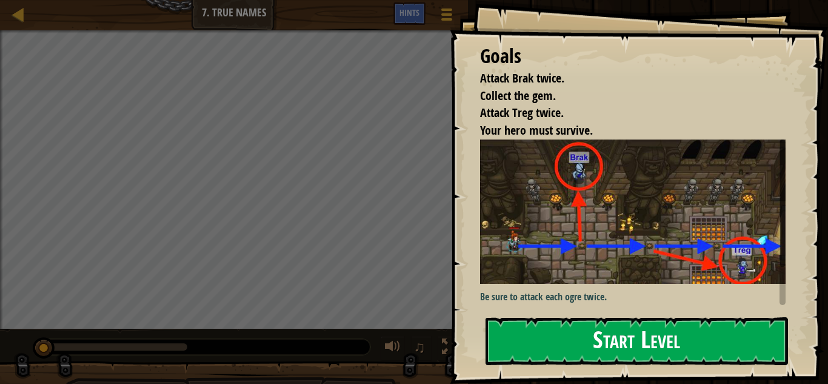
click at [642, 330] on button "Start Level" at bounding box center [636, 341] width 302 height 48
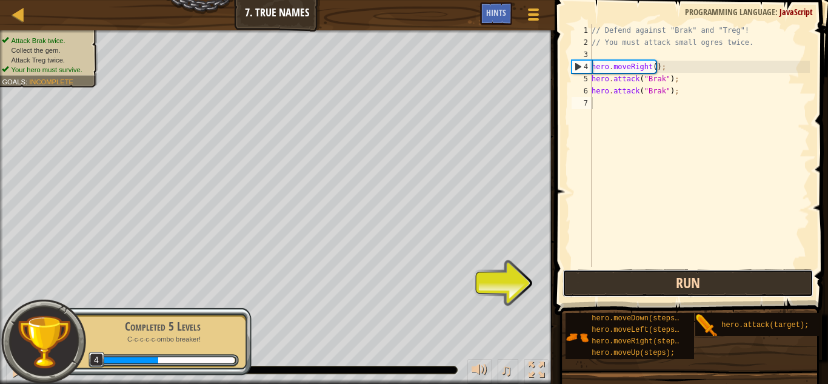
click at [588, 279] on button "Run" at bounding box center [687, 283] width 251 height 28
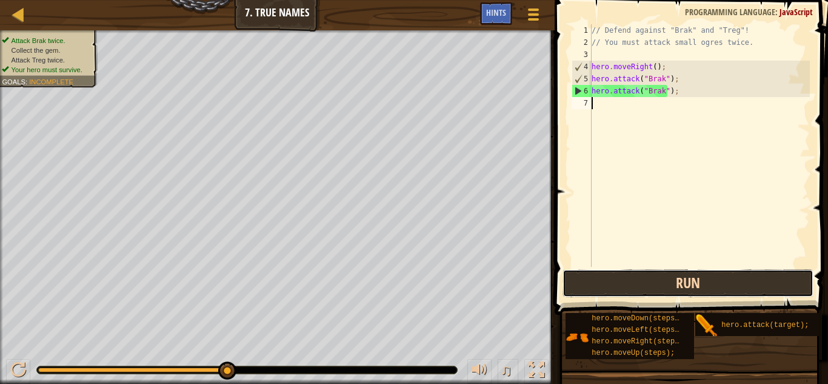
click at [610, 276] on button "Run" at bounding box center [687, 283] width 251 height 28
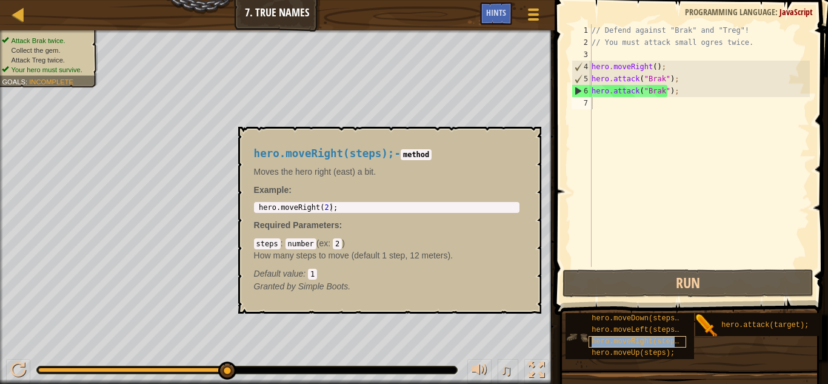
type textarea "hero.moveRight(steps);"
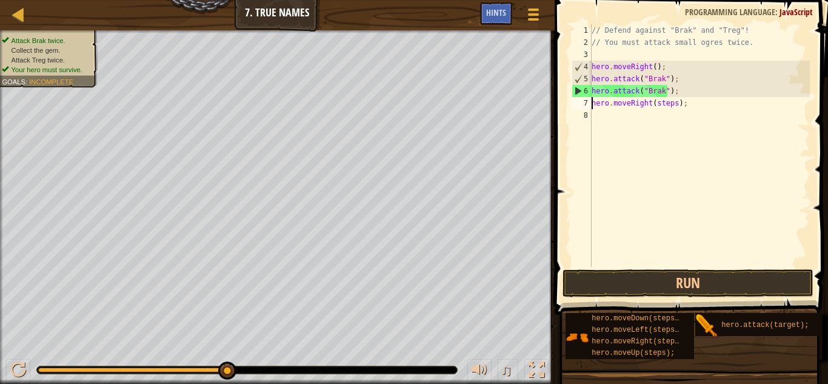
click at [604, 153] on div "// Defend against "Brak" and "Treg"! // You must attack small ogres twice. hero…" at bounding box center [699, 157] width 221 height 267
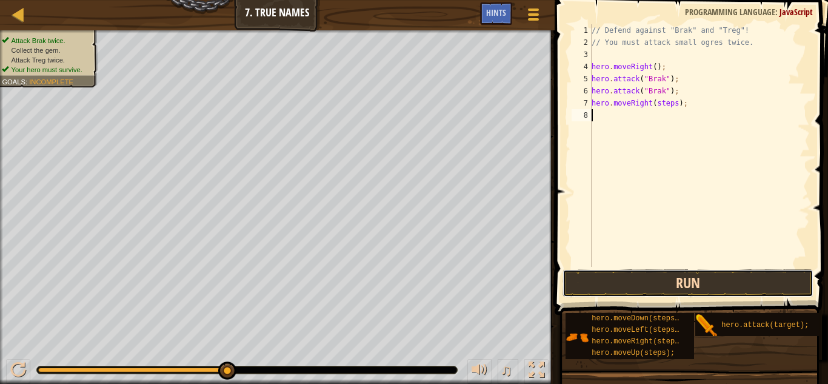
click at [595, 276] on button "Run" at bounding box center [687, 283] width 251 height 28
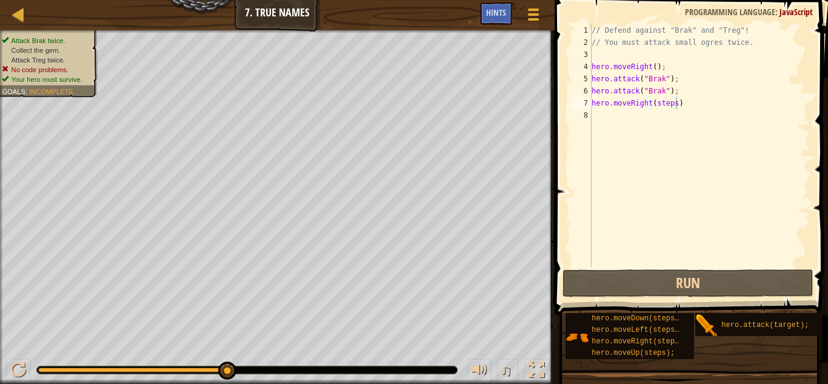
click at [672, 267] on span at bounding box center [692, 140] width 283 height 350
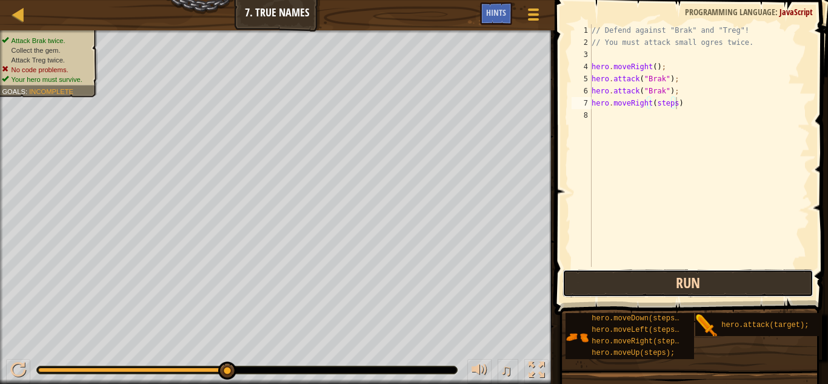
click at [676, 281] on button "Run" at bounding box center [687, 283] width 251 height 28
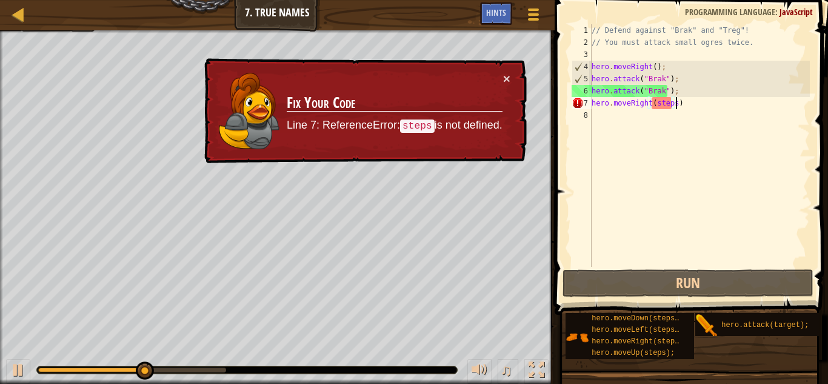
click at [667, 104] on div "// Defend against "Brak" and "Treg"! // You must attack small ogres twice. hero…" at bounding box center [699, 157] width 221 height 267
click at [670, 105] on div "// Defend against "Brak" and "Treg"! // You must attack small ogres twice. hero…" at bounding box center [699, 157] width 221 height 267
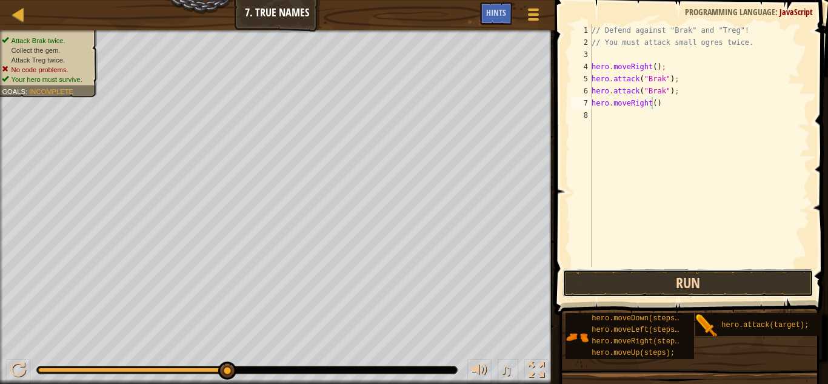
click at [629, 283] on button "Run" at bounding box center [687, 283] width 251 height 28
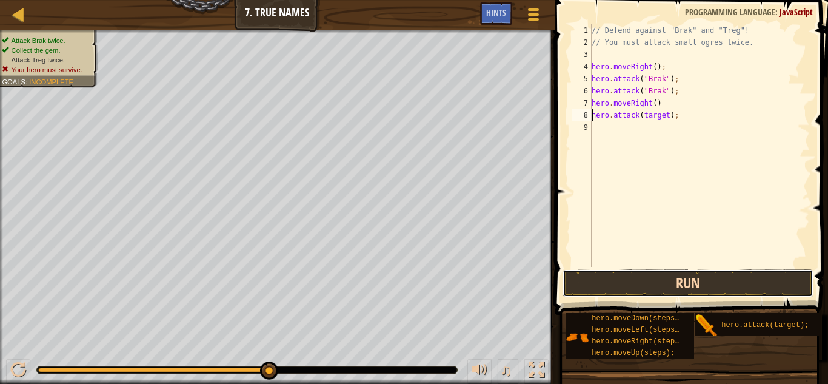
click at [659, 278] on button "Run" at bounding box center [687, 283] width 251 height 28
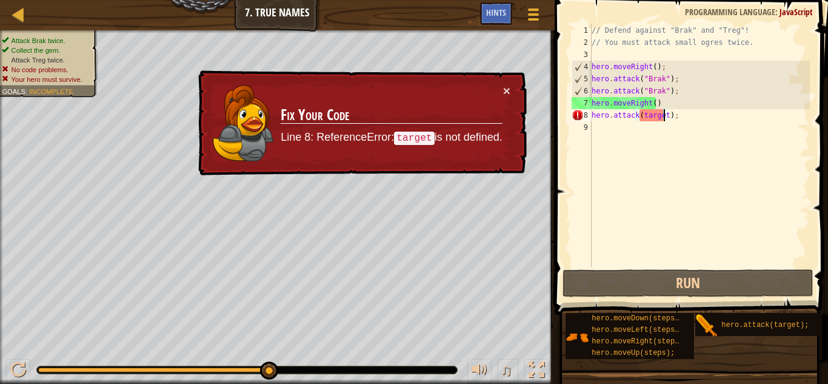
click at [663, 119] on div "// Defend against "Brak" and "Treg"! // You must attack small ogres twice. hero…" at bounding box center [699, 157] width 221 height 267
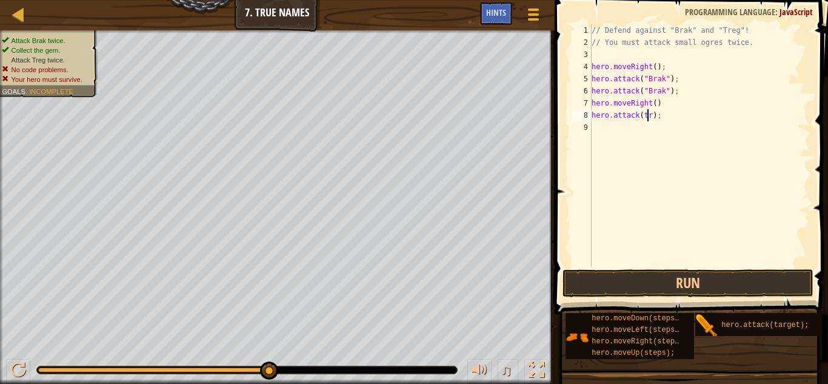
scroll to position [5, 5]
click at [627, 276] on button "Run" at bounding box center [687, 283] width 251 height 28
click at [640, 290] on button "Run" at bounding box center [687, 283] width 251 height 28
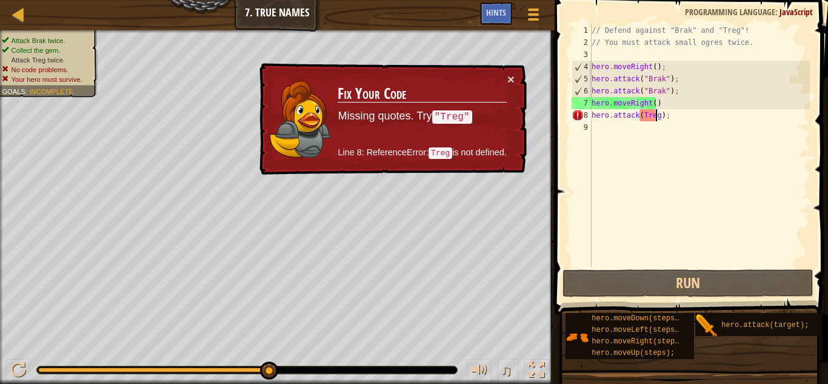
click at [651, 116] on div "// Defend against "Brak" and "Treg"! // You must attack small ogres twice. hero…" at bounding box center [699, 157] width 221 height 267
click at [656, 118] on div "// Defend against "Brak" and "Treg"! // You must attack small ogres twice. hero…" at bounding box center [699, 157] width 221 height 267
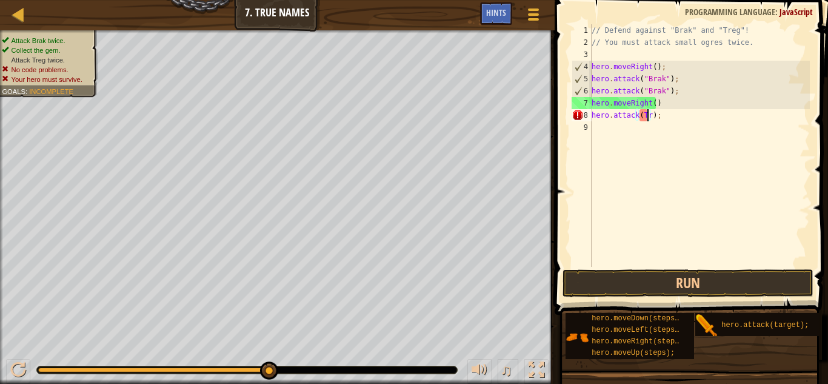
scroll to position [5, 4]
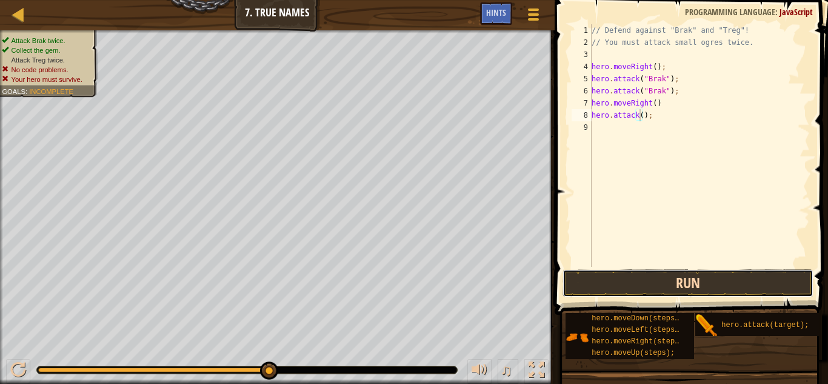
click at [649, 280] on button "Run" at bounding box center [687, 283] width 251 height 28
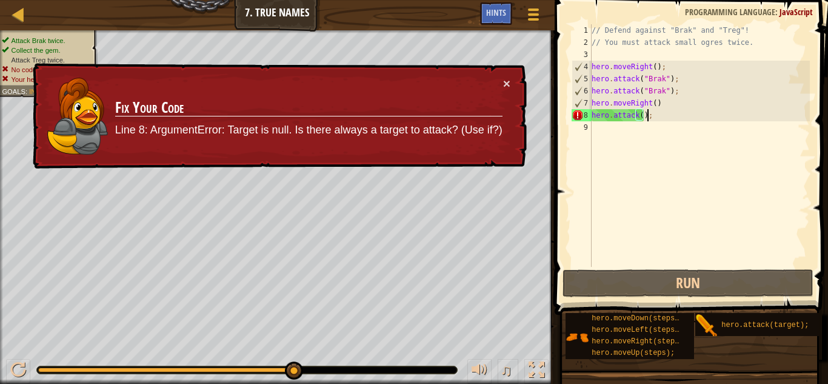
click at [651, 115] on div "// Defend against "Brak" and "Treg"! // You must attack small ogres twice. hero…" at bounding box center [699, 157] width 221 height 267
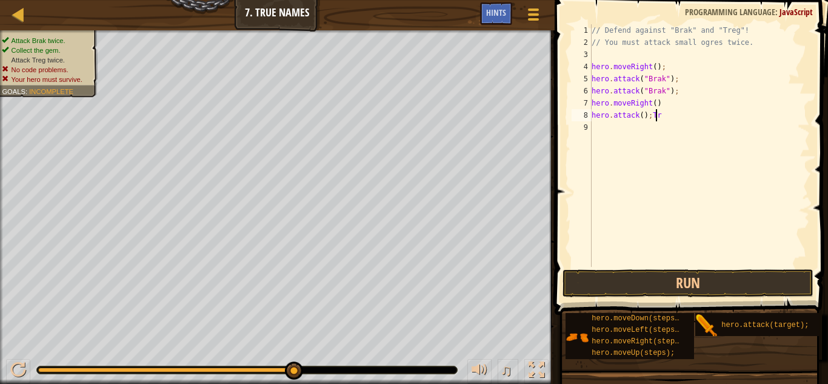
scroll to position [5, 5]
type textarea "hero.attack();Trag"
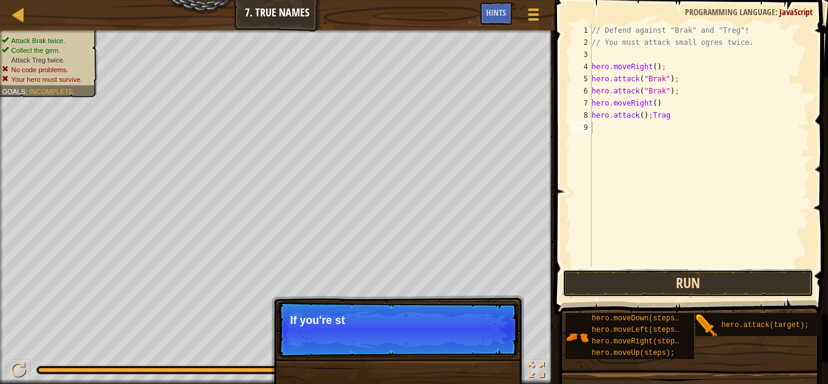
click at [580, 285] on button "Run" at bounding box center [687, 283] width 251 height 28
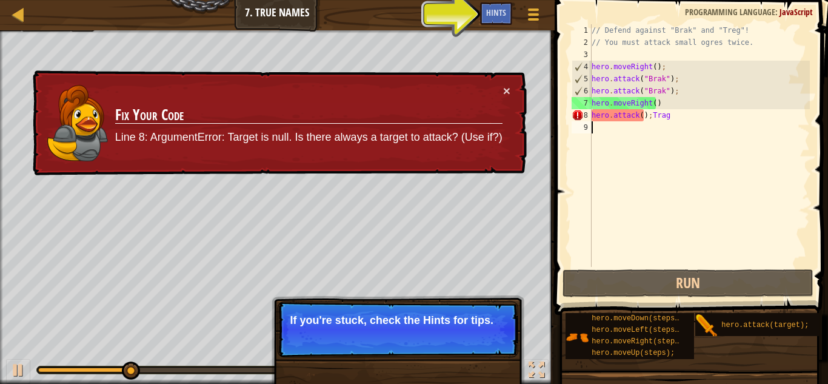
click at [456, 315] on p "If you're stuck, check the Hints for tips." at bounding box center [397, 320] width 215 height 12
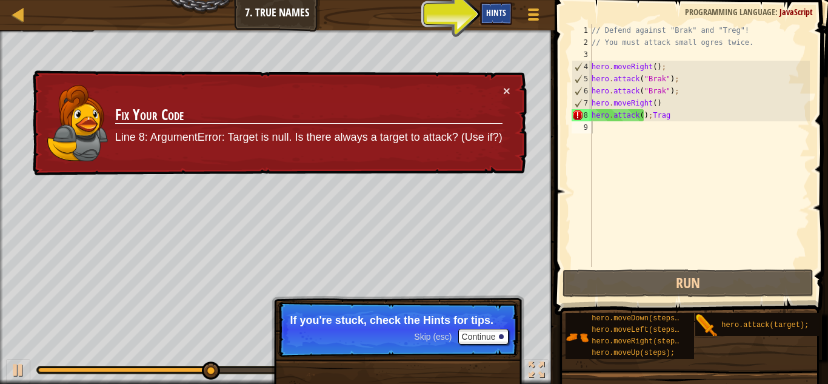
click at [493, 4] on div "Hints" at bounding box center [496, 13] width 32 height 22
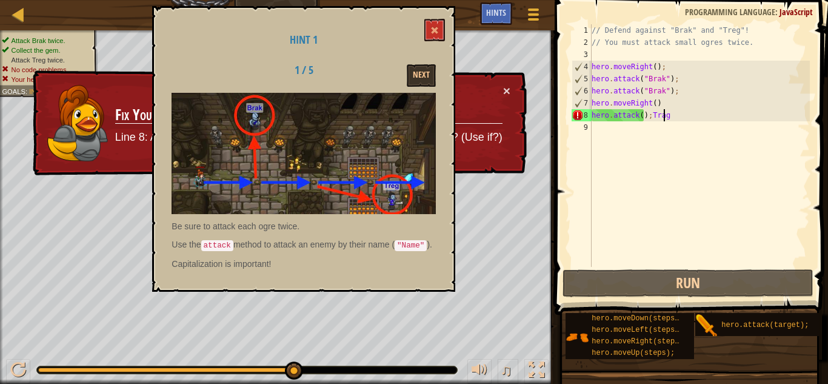
click at [681, 113] on div "// Defend against "Brak" and "Treg"! // You must attack small ogres twice. hero…" at bounding box center [699, 157] width 221 height 267
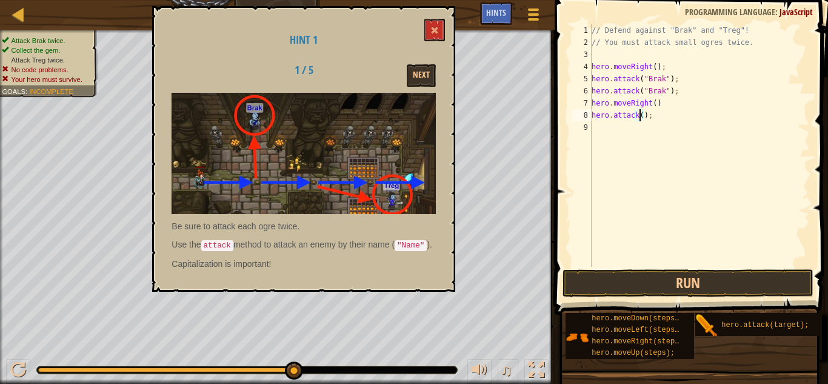
click at [640, 113] on div "// Defend against "Brak" and "Treg"! // You must attack small ogres twice. hero…" at bounding box center [699, 157] width 221 height 267
click at [430, 28] on button at bounding box center [434, 30] width 21 height 22
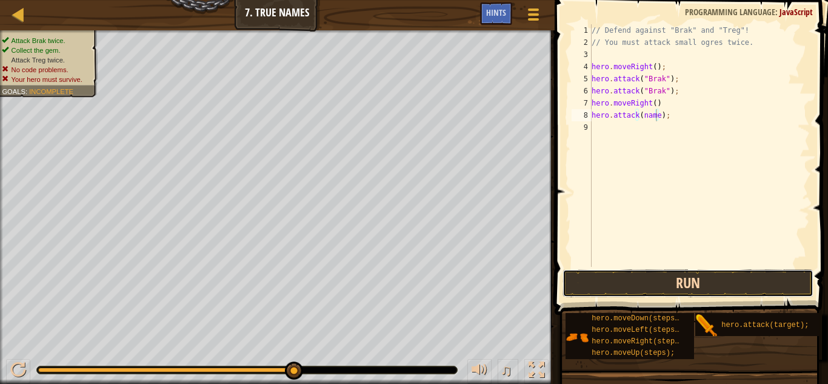
click at [644, 278] on button "Run" at bounding box center [687, 283] width 251 height 28
click at [632, 288] on button "Run" at bounding box center [687, 283] width 251 height 28
click at [722, 287] on button "Run" at bounding box center [687, 283] width 251 height 28
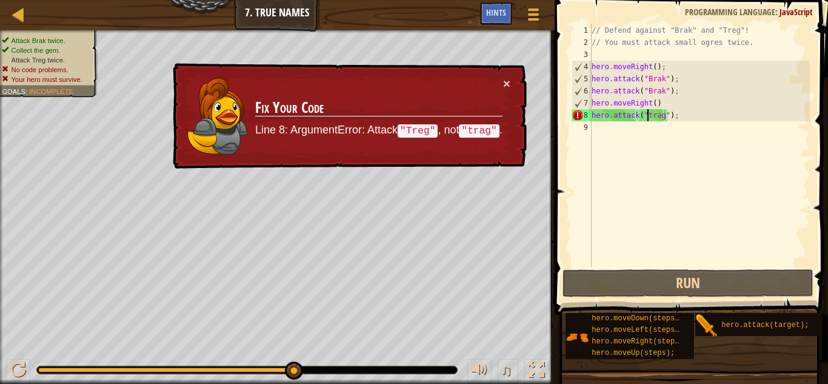
click at [647, 116] on div "// Defend against "Brak" and "Treg"! // You must attack small ogres twice. hero…" at bounding box center [699, 157] width 221 height 267
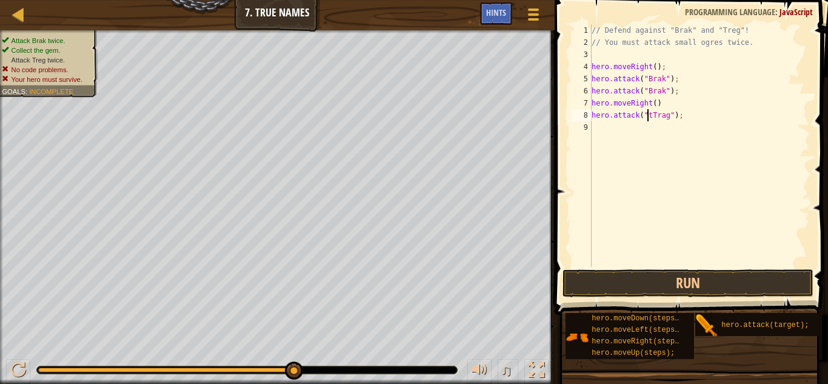
click at [645, 114] on div "// Defend against "Brak" and "Treg"! // You must attack small ogres twice. hero…" at bounding box center [699, 157] width 221 height 267
click at [698, 278] on button "Run" at bounding box center [687, 283] width 251 height 28
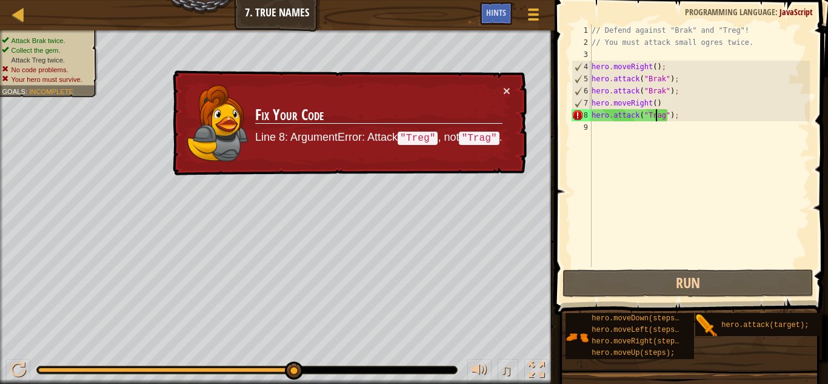
click at [654, 115] on div "// Defend against "Brak" and "Treg"! // You must attack small ogres twice. hero…" at bounding box center [699, 157] width 221 height 267
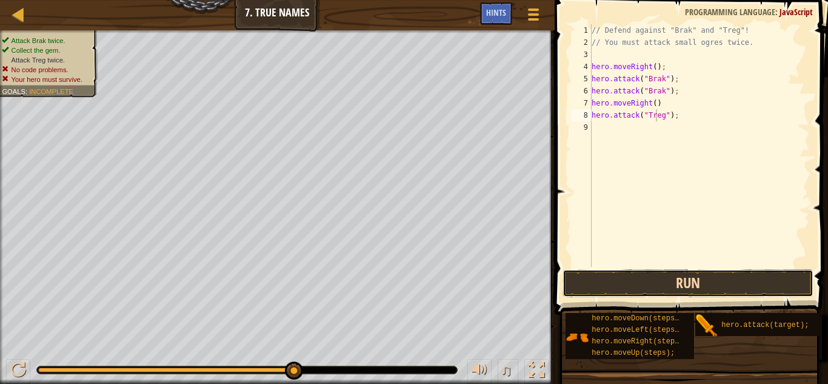
click at [630, 281] on button "Run" at bounding box center [687, 283] width 251 height 28
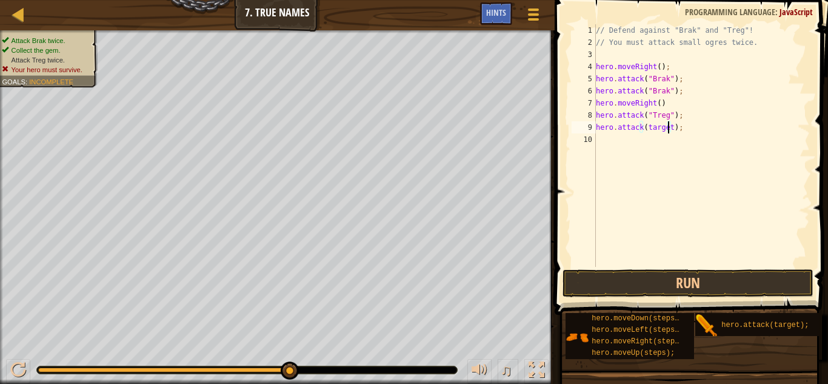
click at [668, 126] on div "// Defend against "Brak" and "Treg"! // You must attack small ogres twice. hero…" at bounding box center [701, 157] width 216 height 267
type textarea "hero.attack("Treg);"
